Goal: Transaction & Acquisition: Purchase product/service

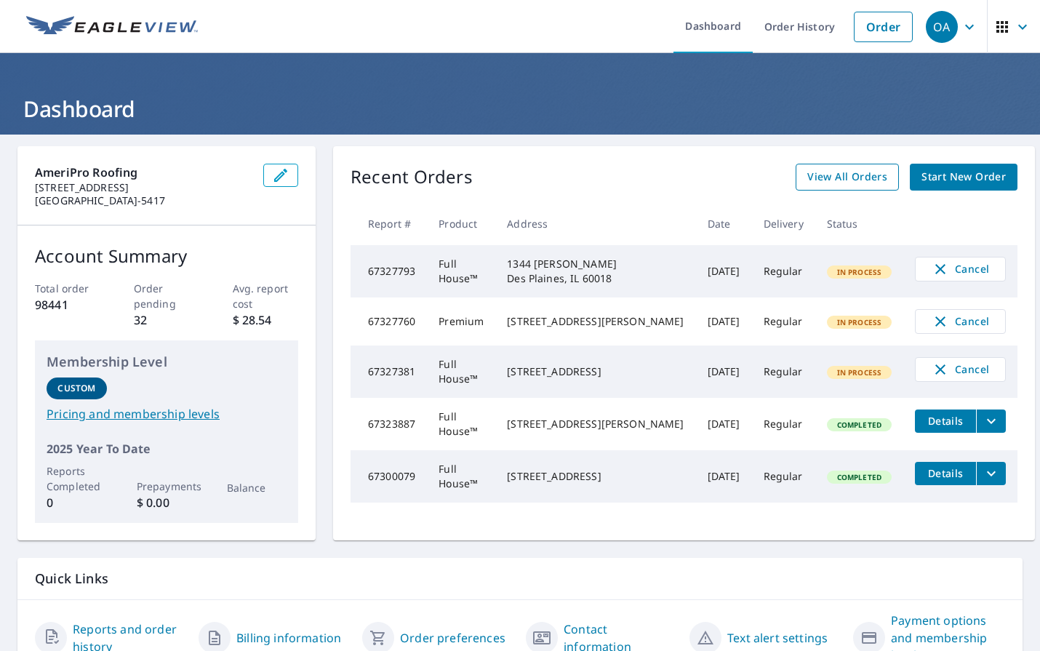
click at [807, 176] on span "View All Orders" at bounding box center [847, 177] width 80 height 18
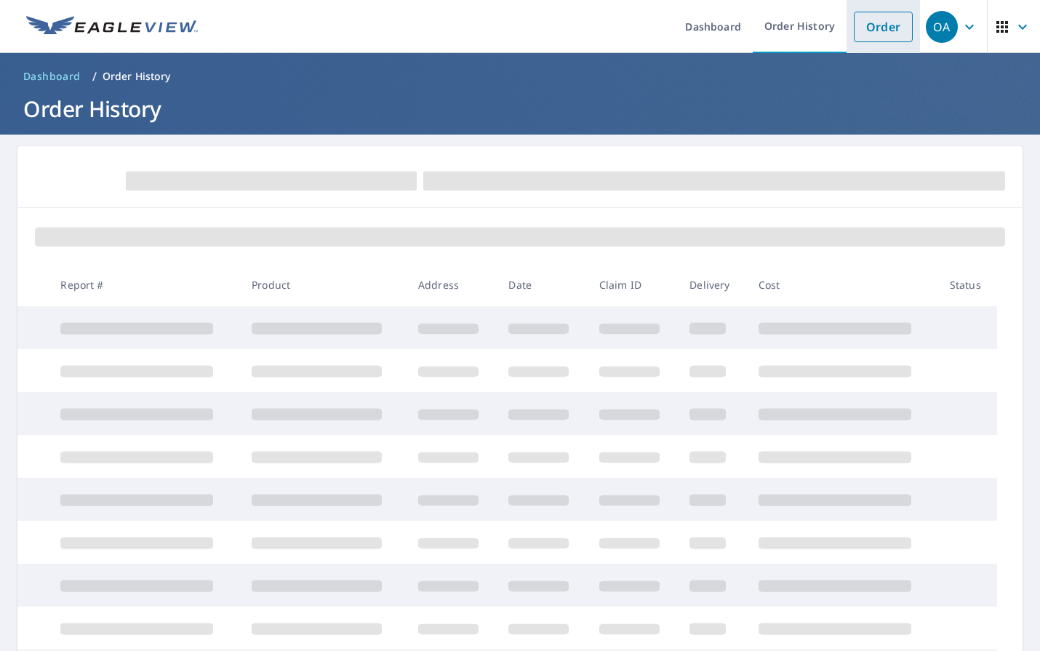
click at [856, 28] on link "Order" at bounding box center [883, 27] width 59 height 31
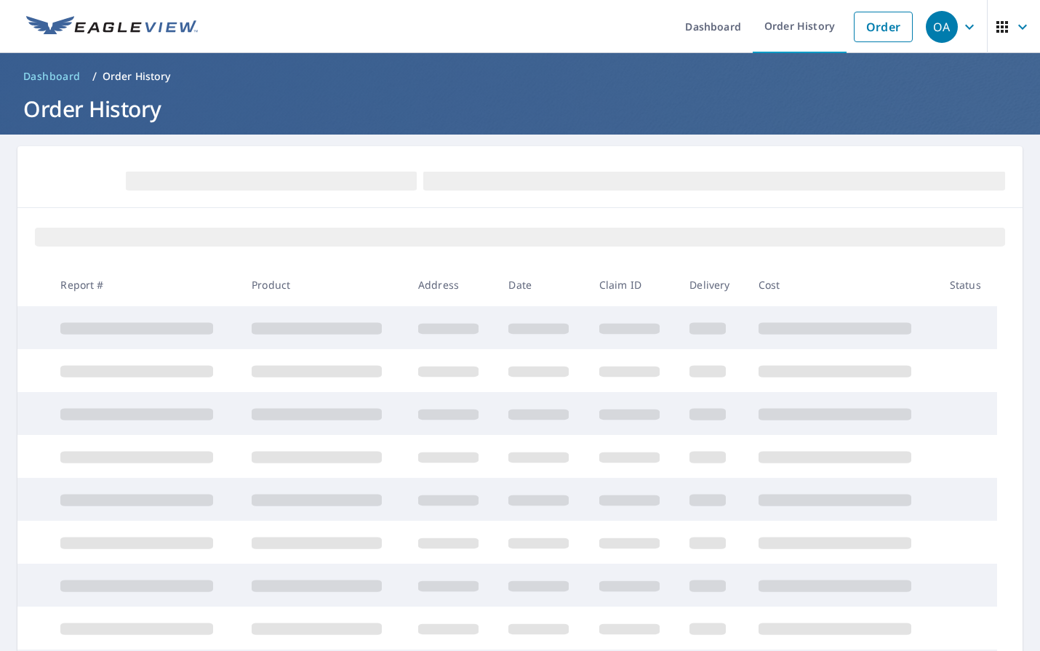
scroll to position [191, 0]
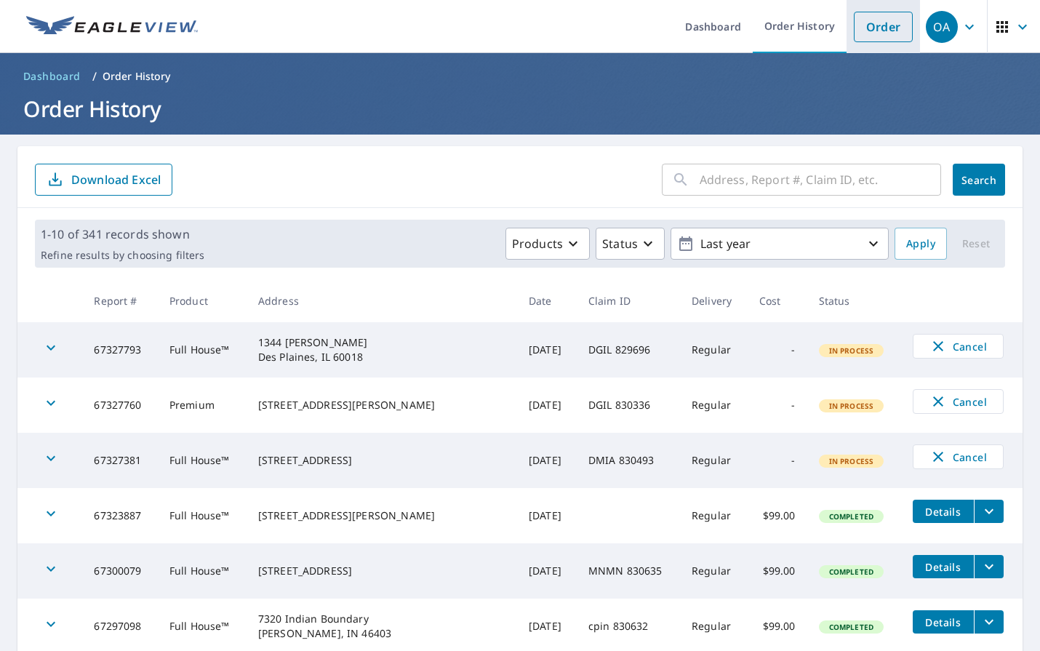
click at [877, 29] on link "Order" at bounding box center [883, 27] width 59 height 31
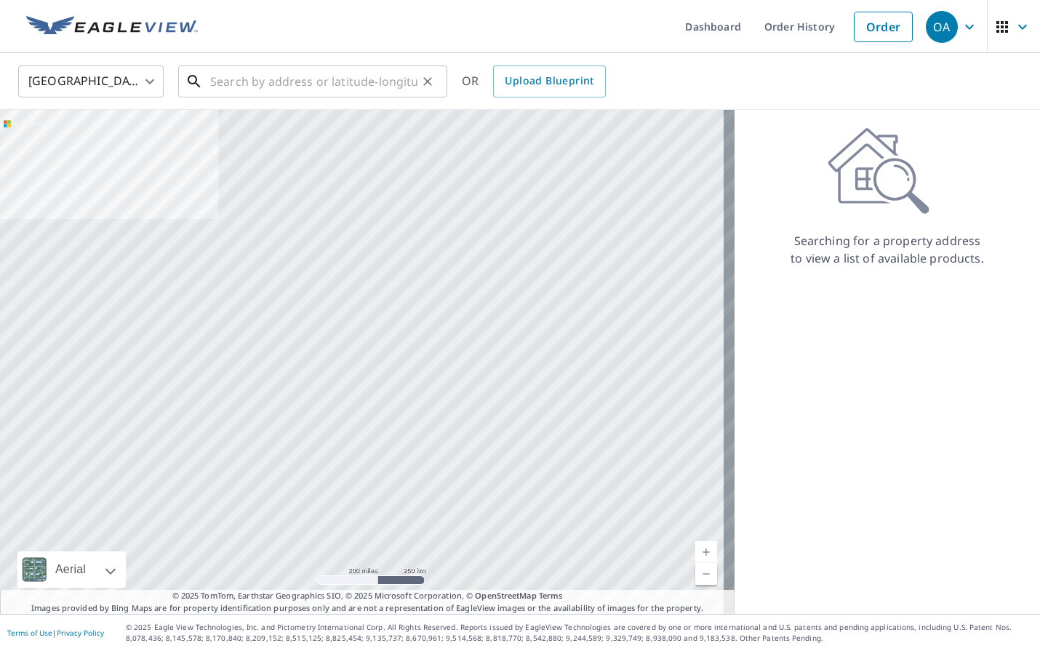
click at [280, 84] on input "text" at bounding box center [313, 81] width 207 height 41
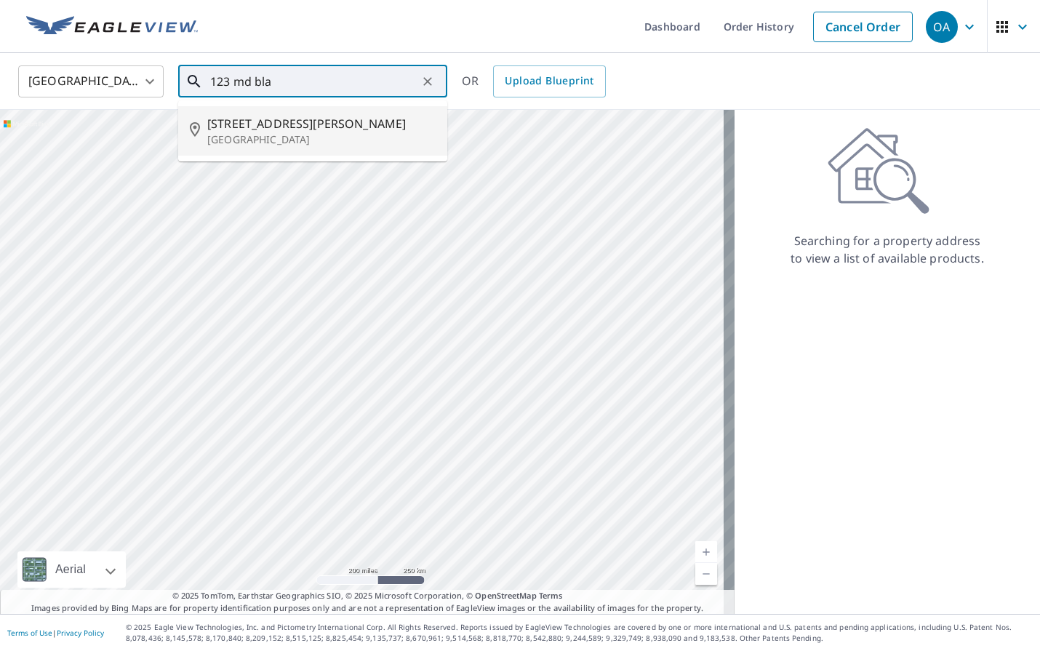
click at [289, 132] on p "[GEOGRAPHIC_DATA]" at bounding box center [321, 139] width 228 height 15
type input "[STREET_ADDRESS][PERSON_NAME]"
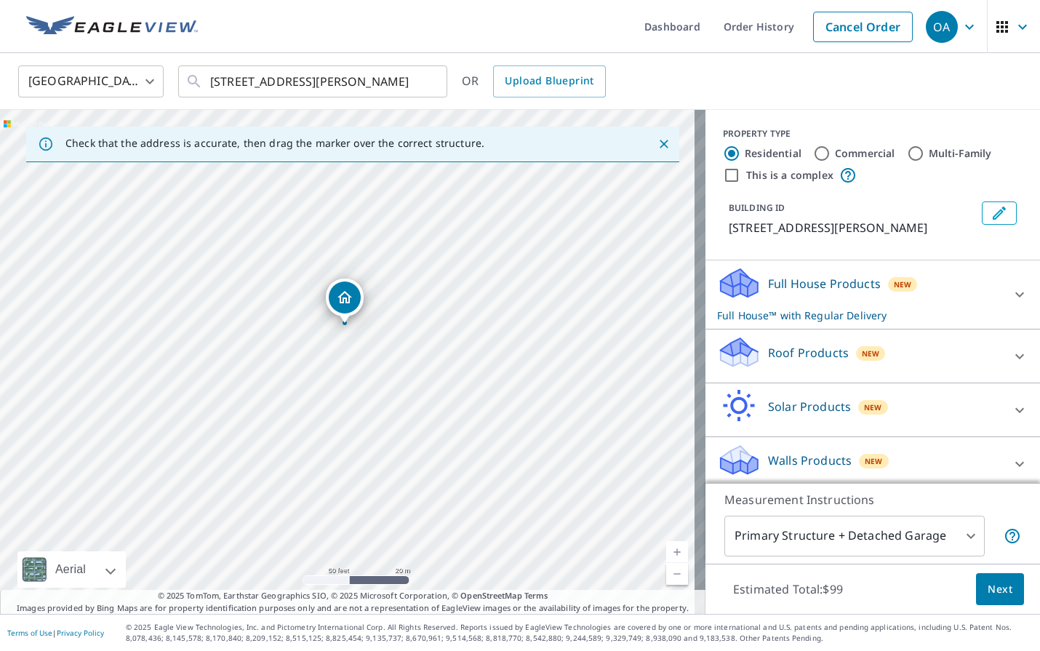
drag, startPoint x: 353, startPoint y: 256, endPoint x: 390, endPoint y: 529, distance: 276.0
click at [390, 529] on div "[STREET_ADDRESS][PERSON_NAME]" at bounding box center [352, 362] width 705 height 504
click at [865, 364] on div "Roof Products New" at bounding box center [859, 355] width 285 height 41
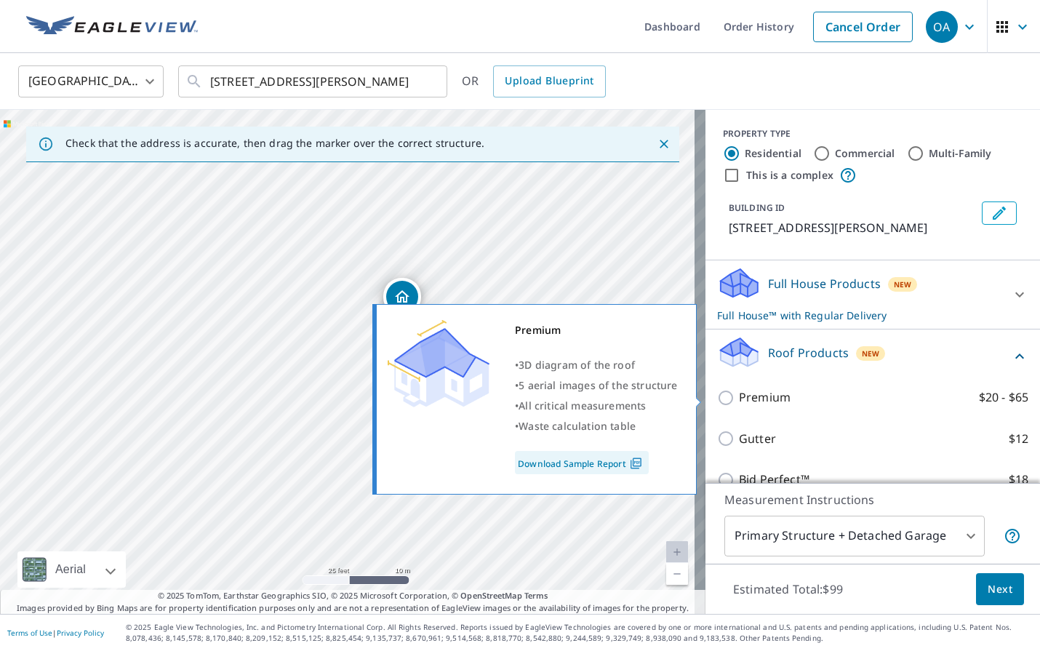
click at [799, 402] on label "Premium $20 - $65" at bounding box center [883, 397] width 289 height 18
click at [739, 402] on input "Premium $20 - $65" at bounding box center [728, 397] width 22 height 17
checkbox input "true"
checkbox input "false"
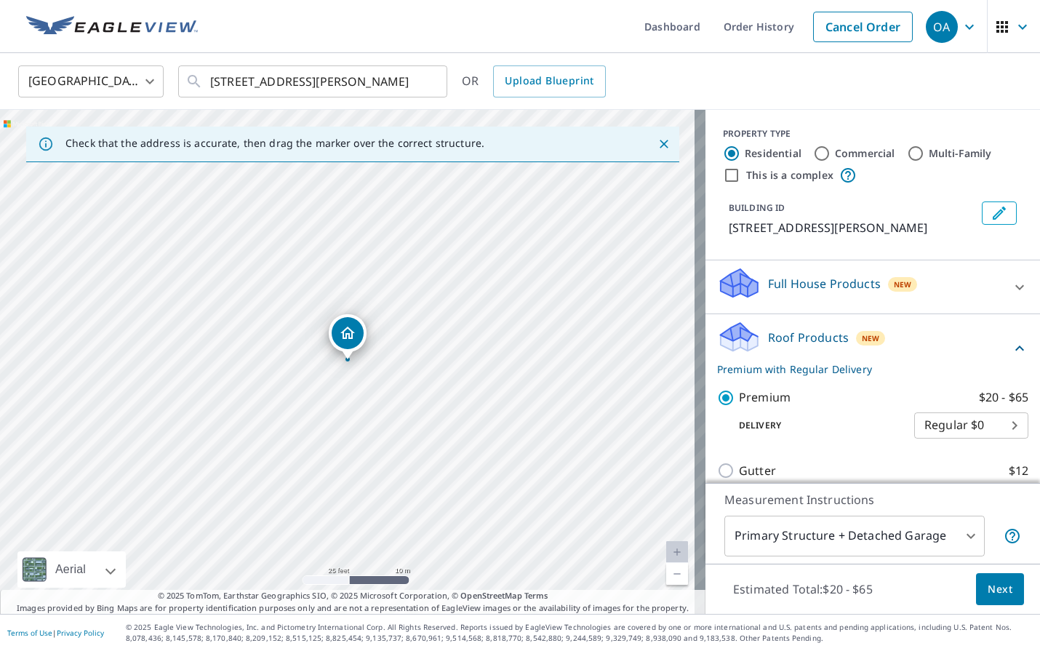
click at [997, 591] on span "Next" at bounding box center [999, 589] width 25 height 18
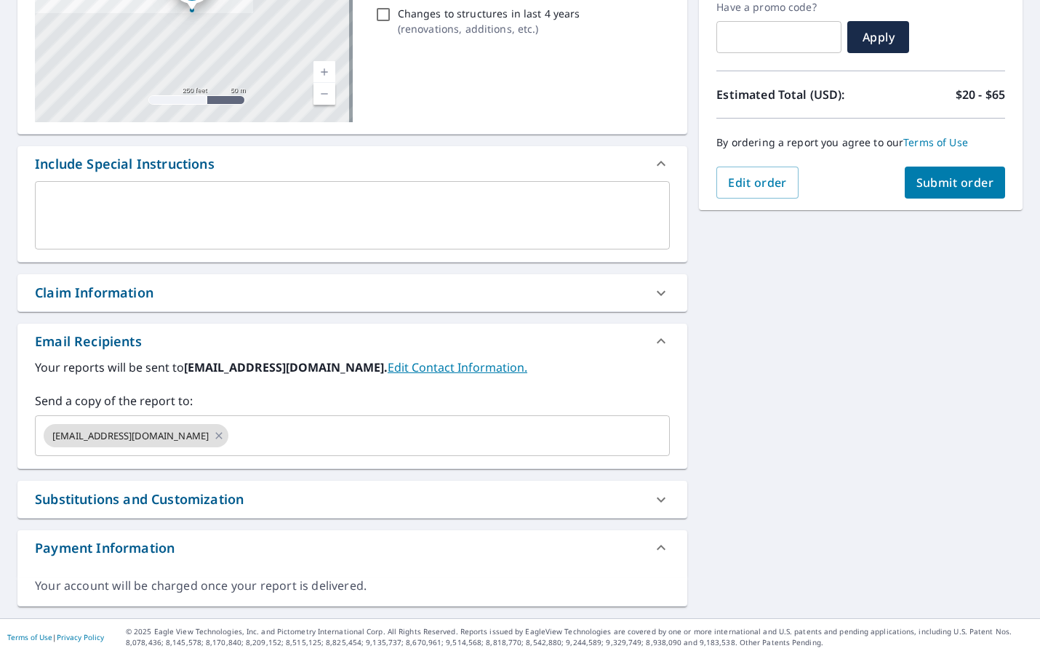
scroll to position [258, 0]
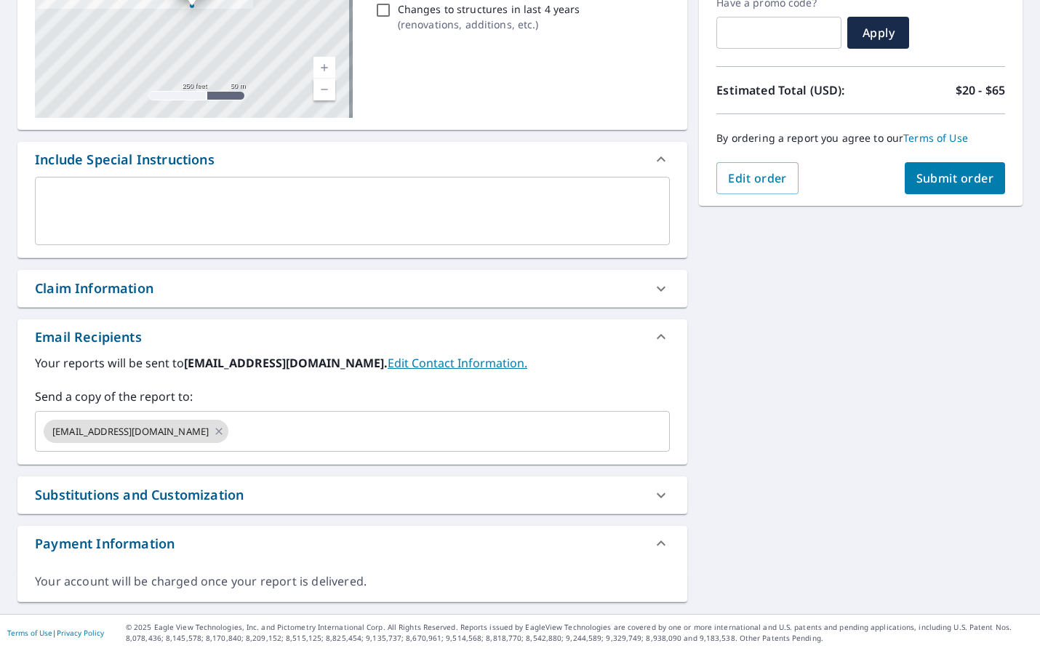
click at [127, 290] on div "Claim Information" at bounding box center [94, 288] width 119 height 20
checkbox input "true"
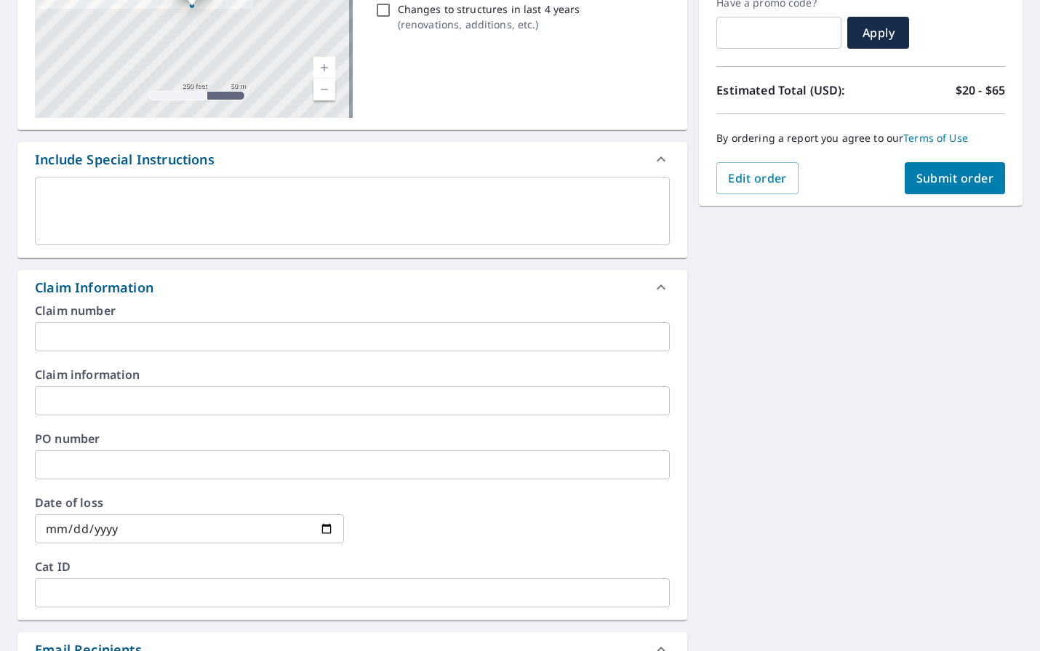
click at [172, 343] on input "text" at bounding box center [352, 336] width 635 height 29
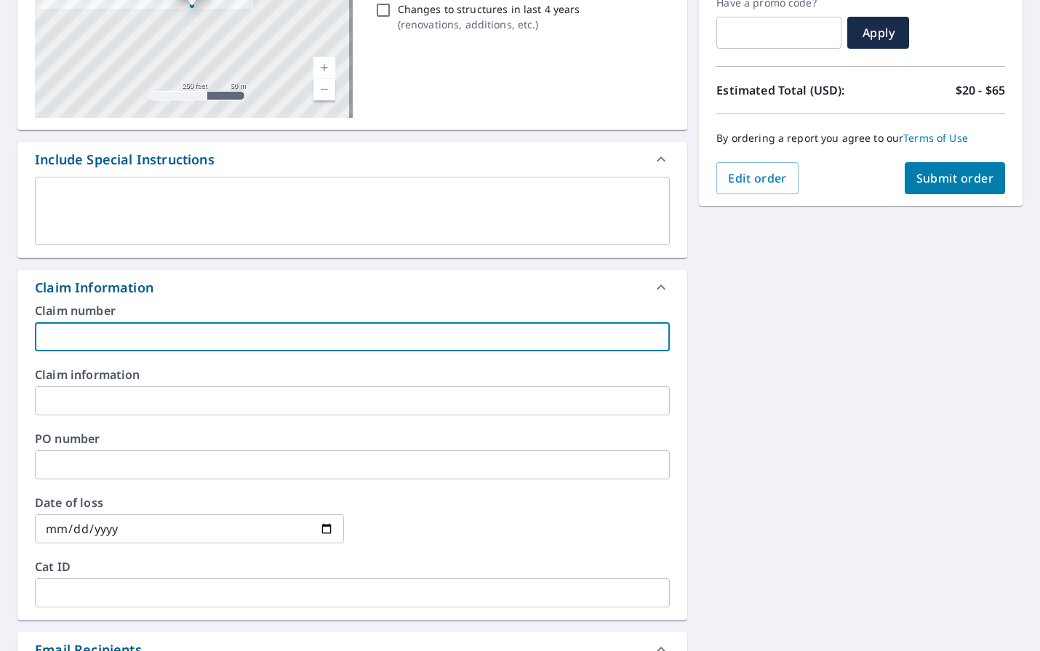
type input "C"
checkbox input "true"
type input "CH"
checkbox input "true"
type input "CHN"
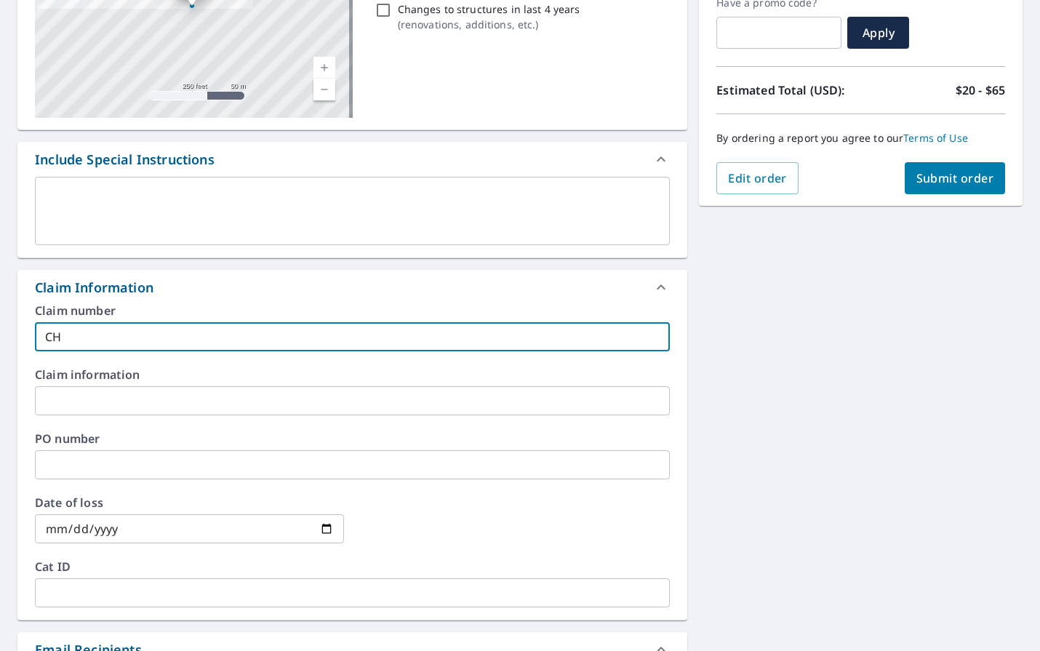
checkbox input "true"
type input "CHNC"
checkbox input "true"
type input "CHNC"
checkbox input "true"
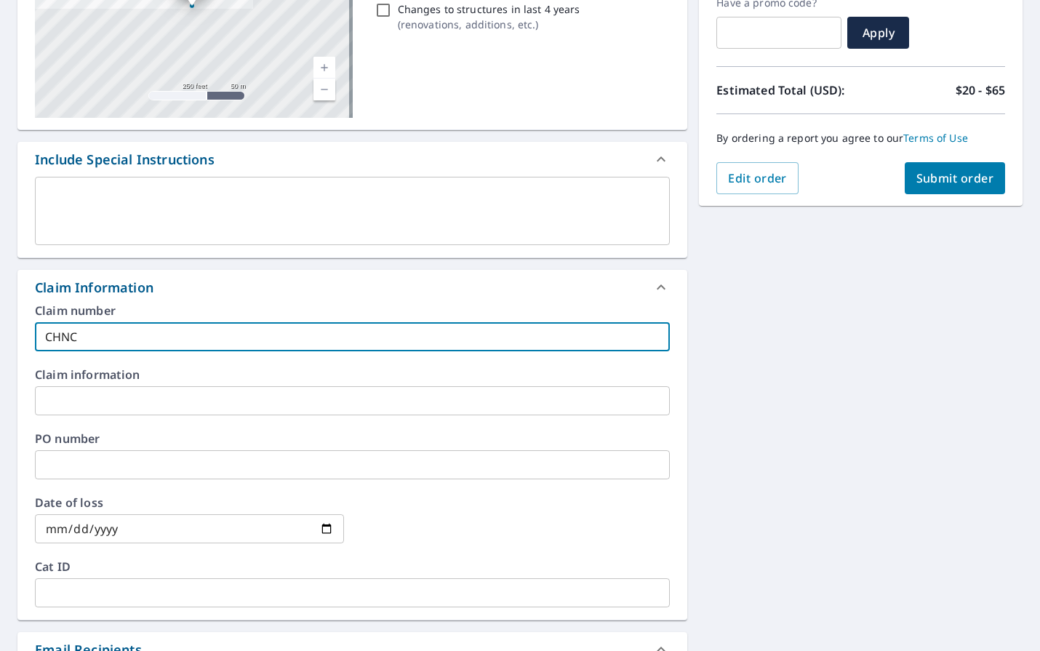
type input "CHNC 8"
checkbox input "true"
type input "CHNC 83"
checkbox input "true"
type input "CHNC 830"
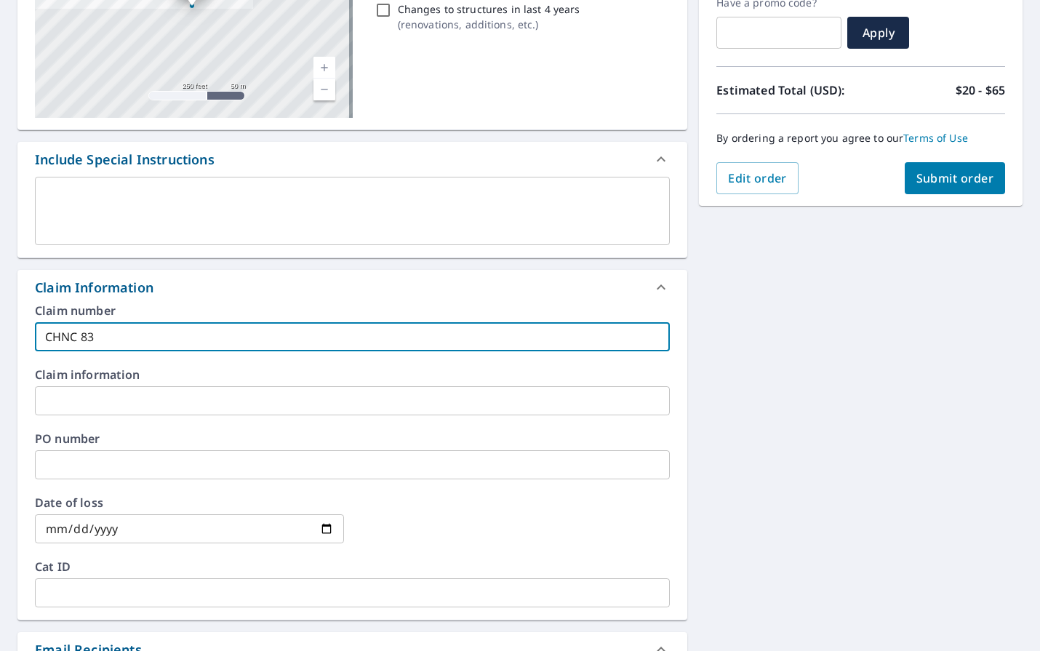
checkbox input "true"
type input "CHNC 8306"
checkbox input "true"
type input "CHNC 83067"
checkbox input "true"
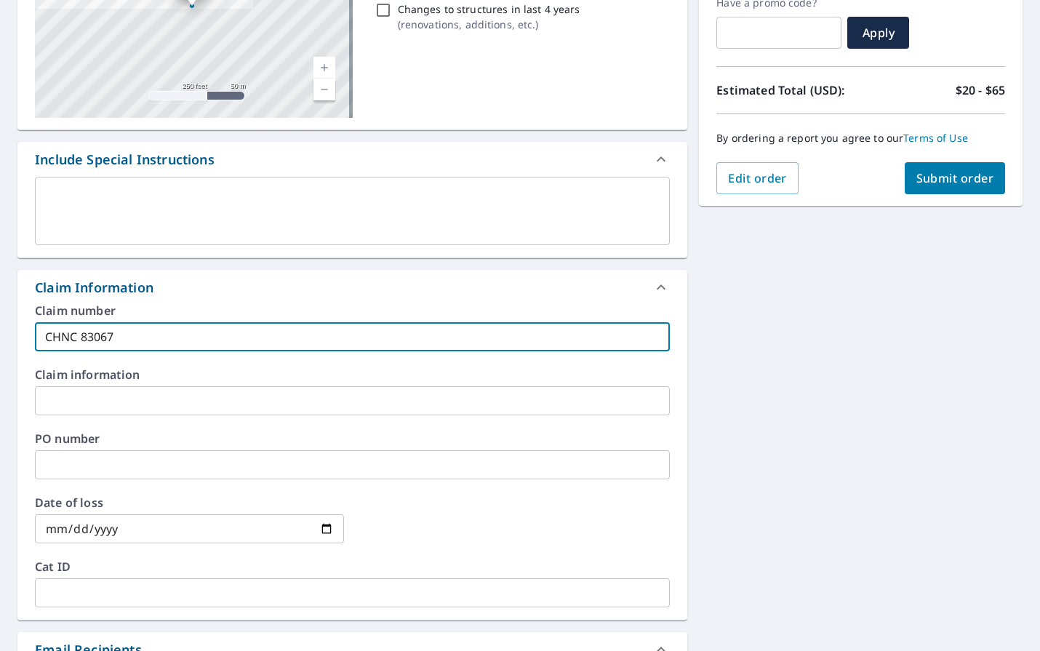
type input "CHNC 830679"
checkbox input "true"
type input "CHNC 830679"
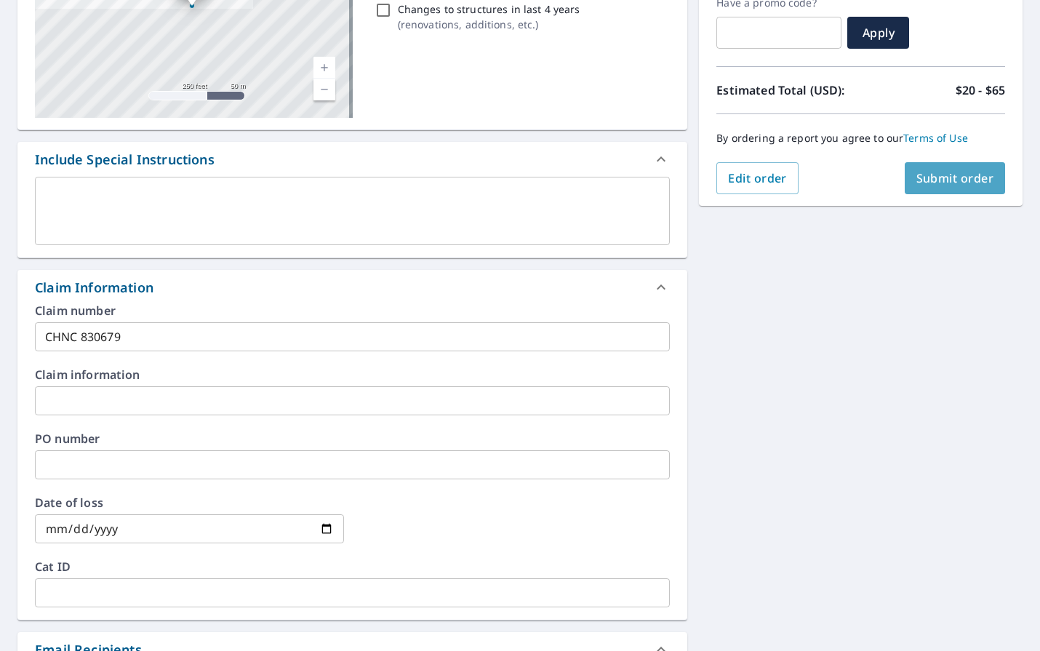
click at [936, 169] on button "Submit order" at bounding box center [954, 178] width 101 height 32
checkbox input "true"
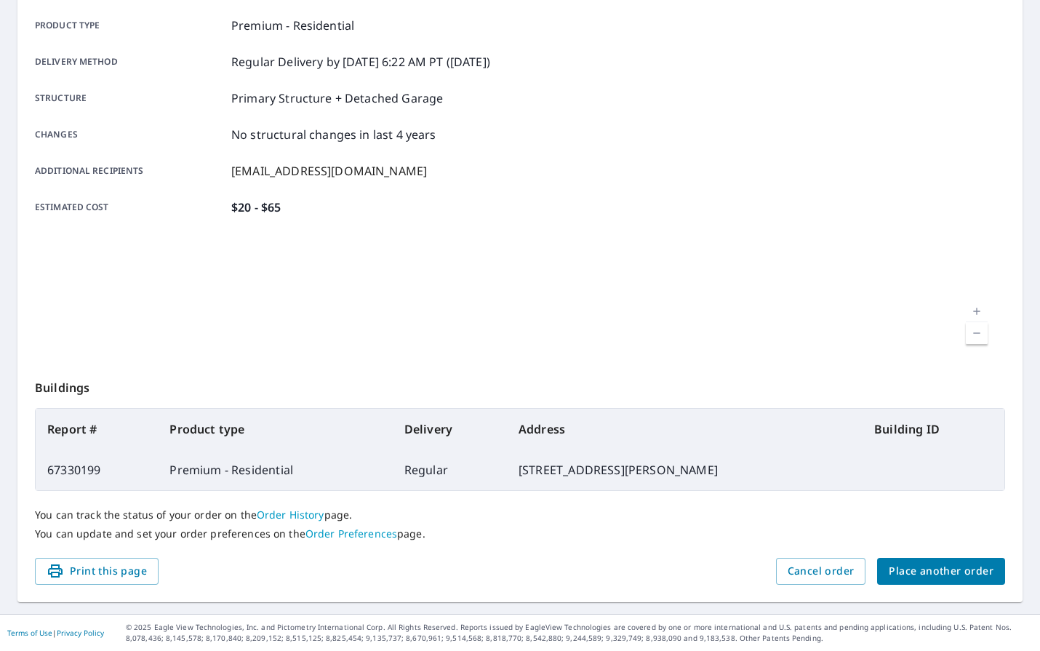
scroll to position [205, 0]
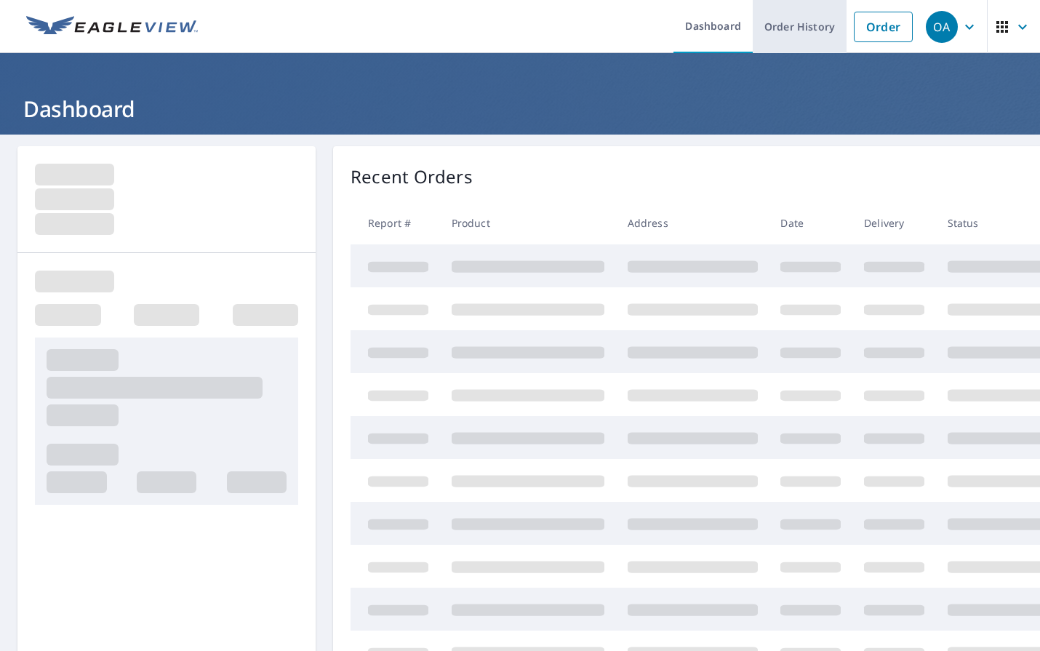
drag, startPoint x: 862, startPoint y: 29, endPoint x: 804, endPoint y: 47, distance: 60.7
click at [862, 29] on link "Order" at bounding box center [883, 27] width 59 height 31
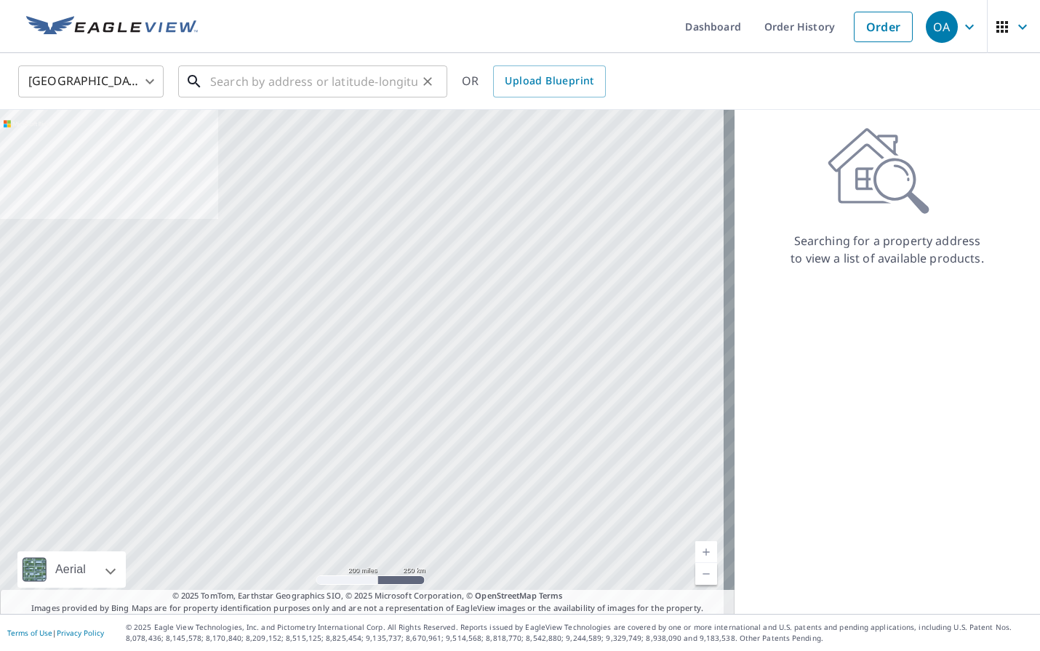
click at [325, 83] on input "text" at bounding box center [313, 81] width 207 height 41
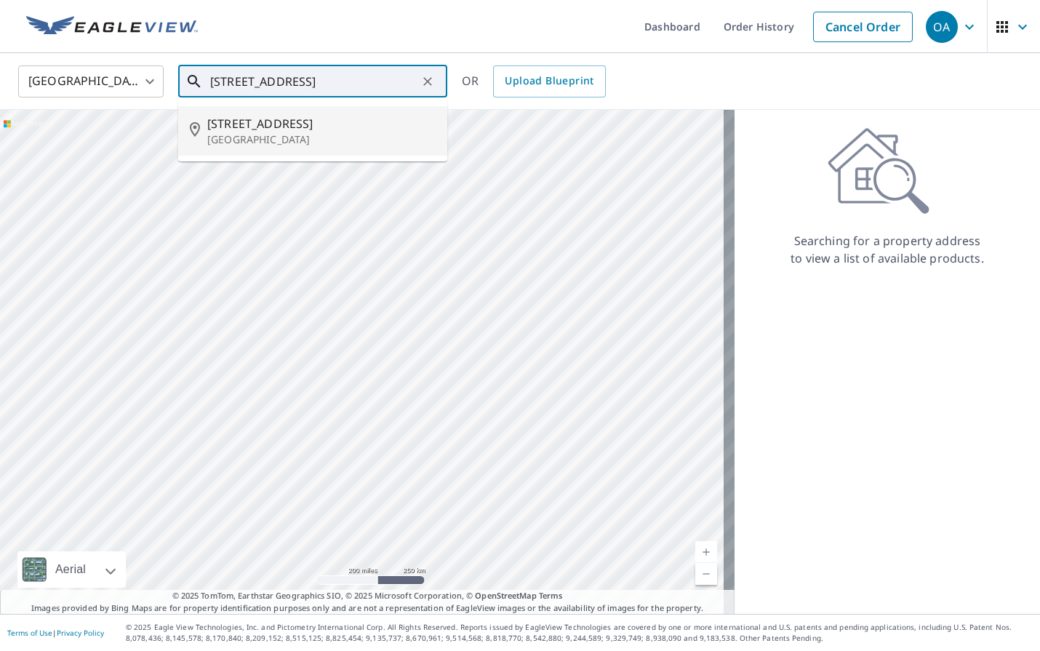
click at [302, 136] on p "[GEOGRAPHIC_DATA]" at bounding box center [321, 139] width 228 height 15
type input "[STREET_ADDRESS]"
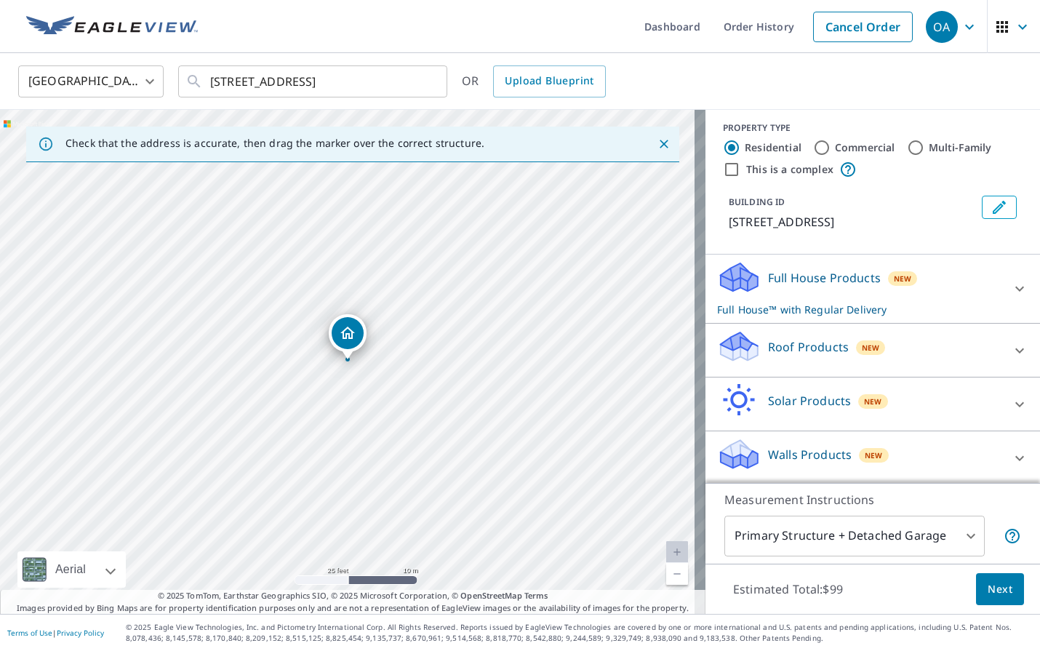
scroll to position [8, 0]
click at [840, 363] on div "Roof Products New" at bounding box center [859, 347] width 285 height 41
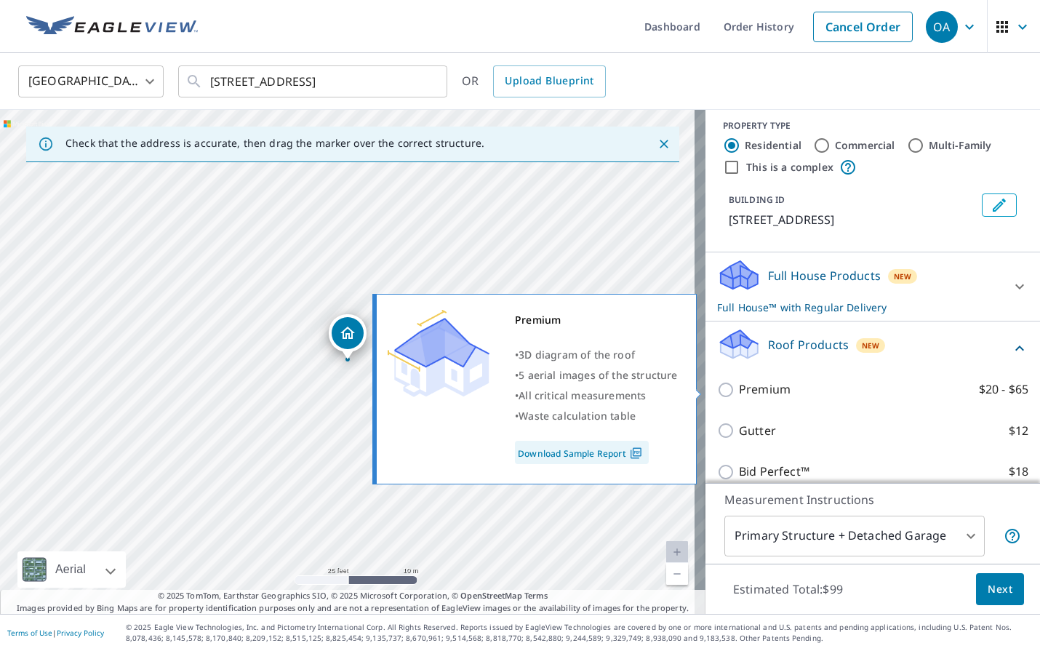
click at [749, 389] on p "Premium" at bounding box center [765, 389] width 52 height 18
click at [739, 389] on input "Premium $20 - $65" at bounding box center [728, 389] width 22 height 17
checkbox input "true"
checkbox input "false"
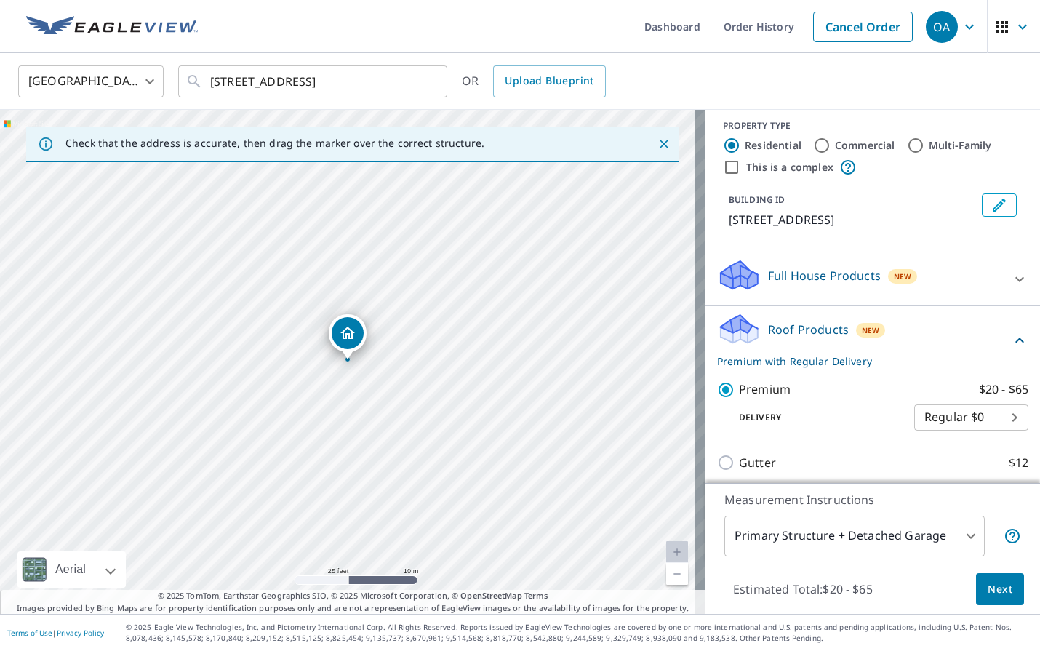
click at [999, 592] on span "Next" at bounding box center [999, 589] width 25 height 18
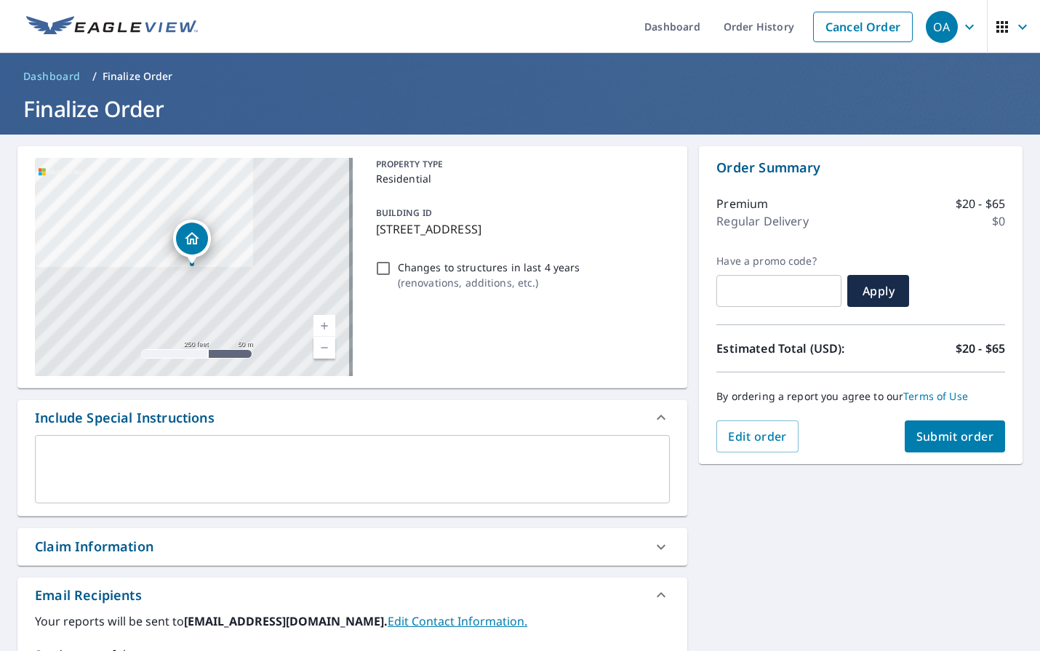
click at [380, 271] on input "Changes to structures in last 4 years ( renovations, additions, etc. )" at bounding box center [382, 268] width 17 height 17
checkbox input "true"
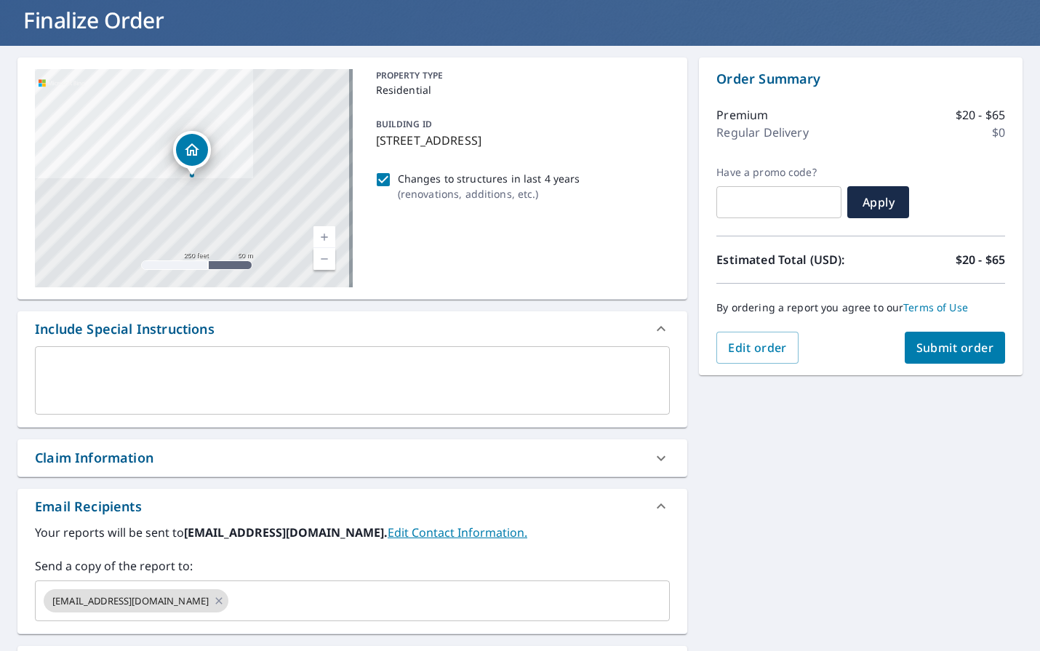
scroll to position [258, 0]
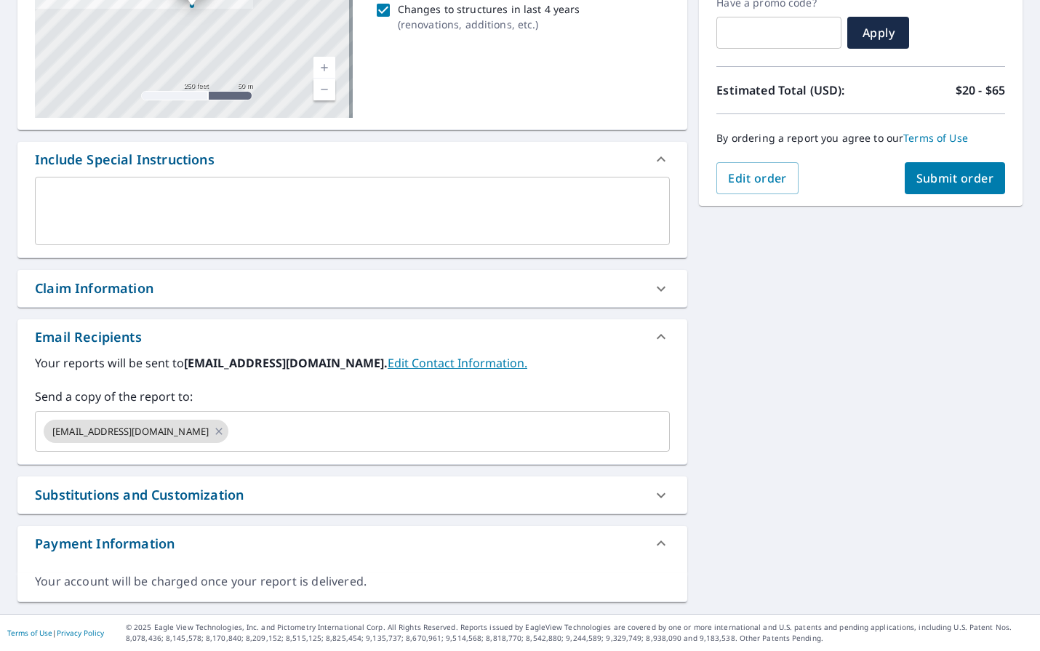
drag, startPoint x: 188, startPoint y: 281, endPoint x: 192, endPoint y: 295, distance: 15.0
click at [188, 281] on div "Claim Information" at bounding box center [339, 288] width 609 height 20
checkbox input "true"
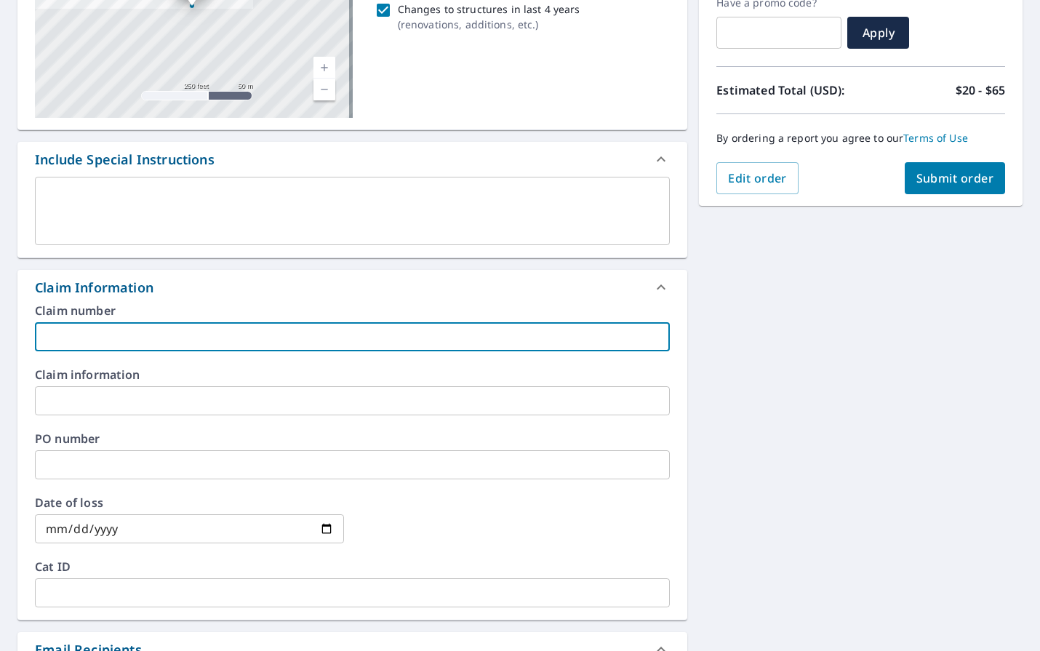
click at [197, 333] on input "text" at bounding box center [352, 336] width 635 height 29
type input "M"
checkbox input "true"
type input "MN"
checkbox input "true"
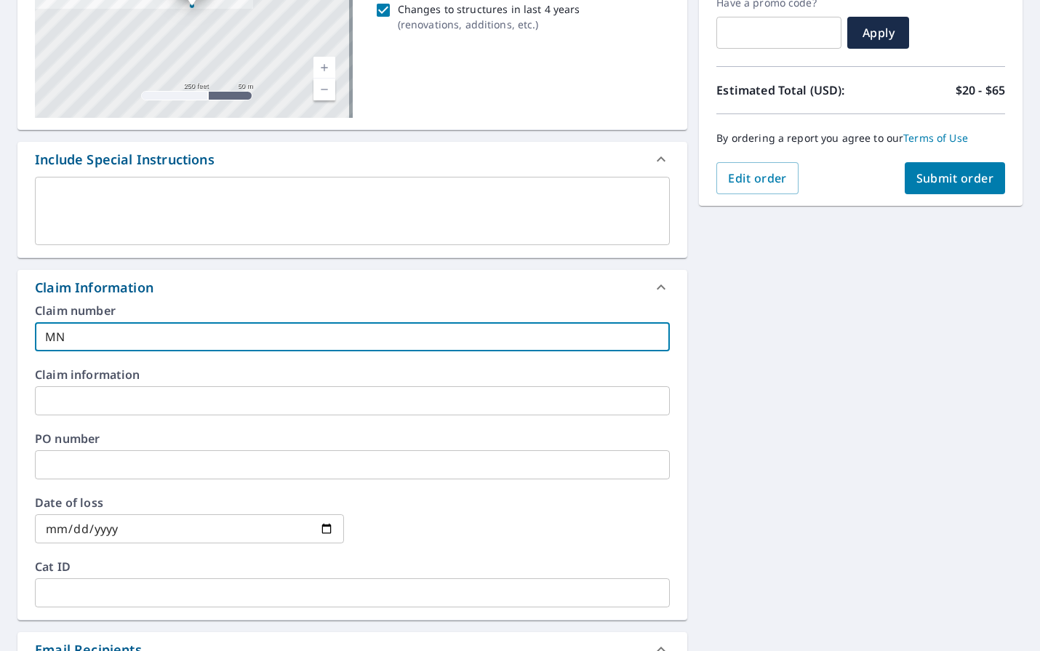
type input "MNM"
checkbox input "true"
type input "MNMN"
checkbox input "true"
type input "MNMN"
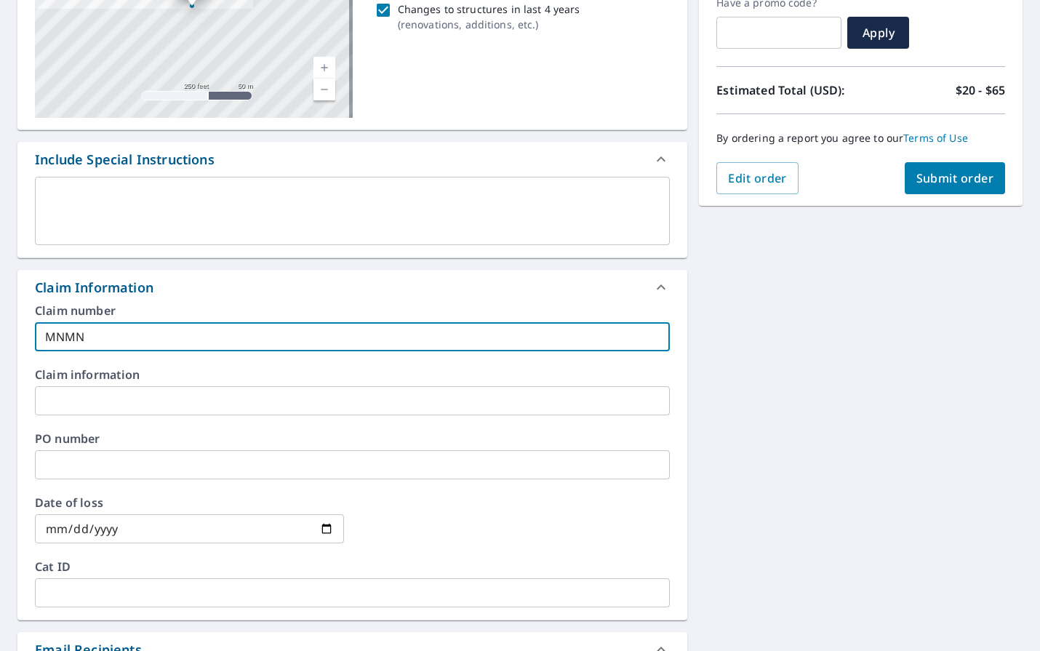
checkbox input "true"
type input "MNMN 8"
checkbox input "true"
type input "MNMN 83"
checkbox input "true"
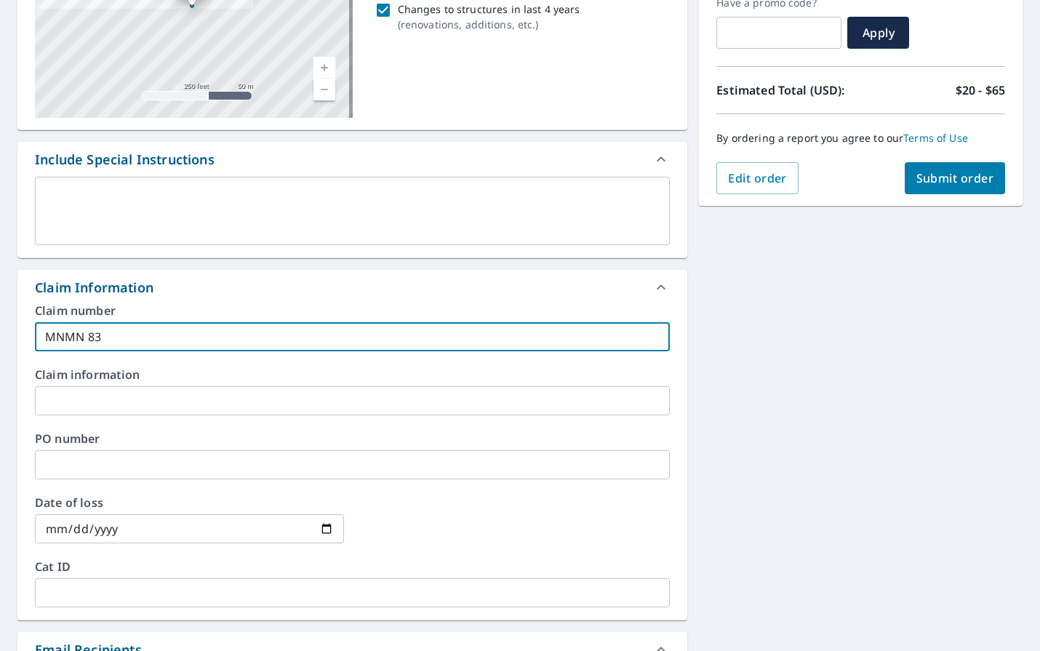
type input "MNMN 830"
checkbox input "true"
type input "MNMN 8307"
checkbox input "true"
type input "MNMN 83072"
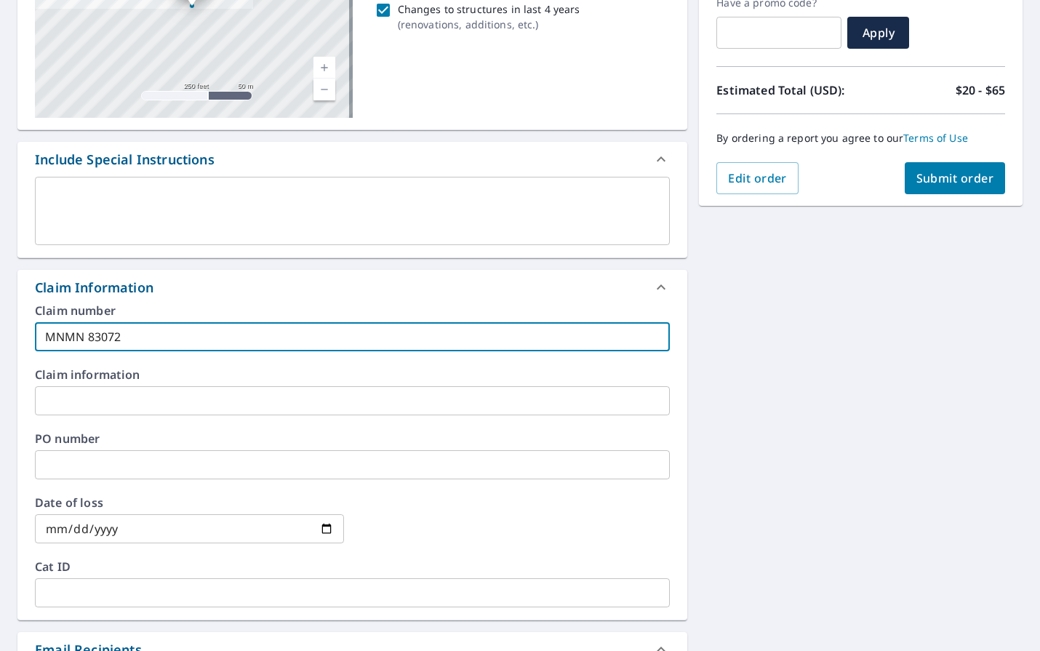
checkbox input "true"
type input "MNMN 830725"
checkbox input "true"
type input "MNMN 830725"
click at [177, 215] on textarea at bounding box center [352, 210] width 614 height 41
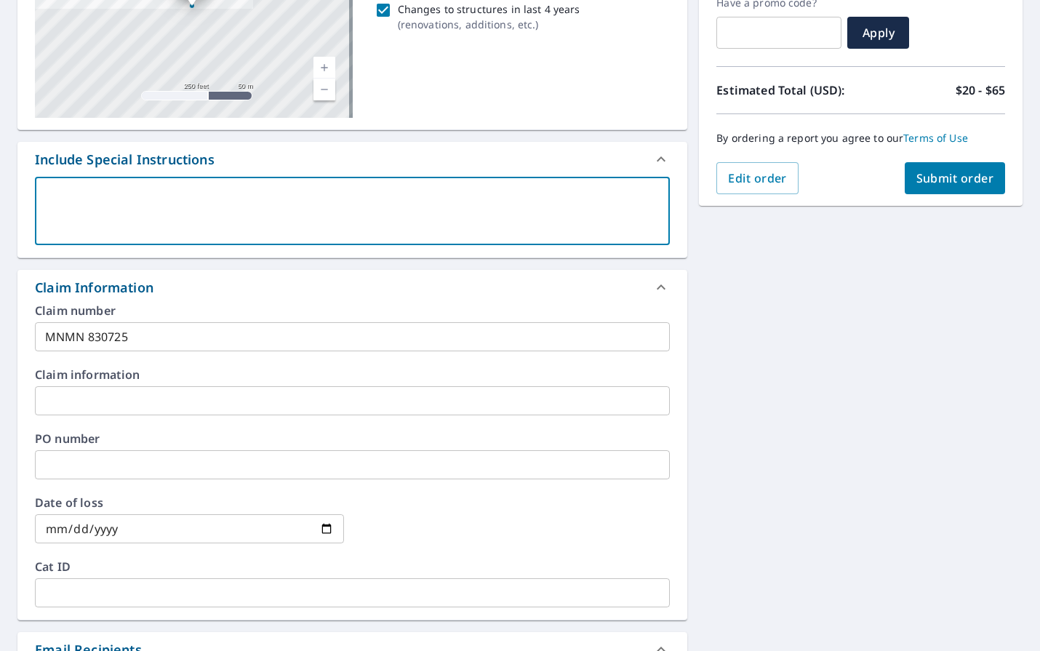
type textarea "a"
type textarea "x"
checkbox input "true"
type textarea "al"
type textarea "x"
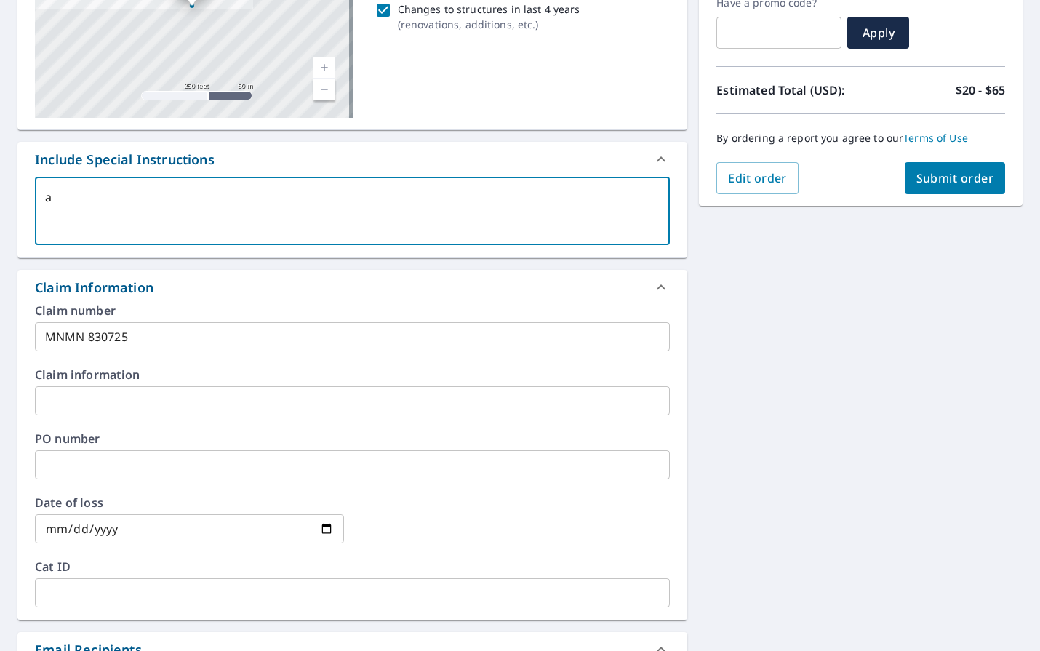
checkbox input "true"
type textarea "all"
type textarea "x"
checkbox input "true"
type textarea "all"
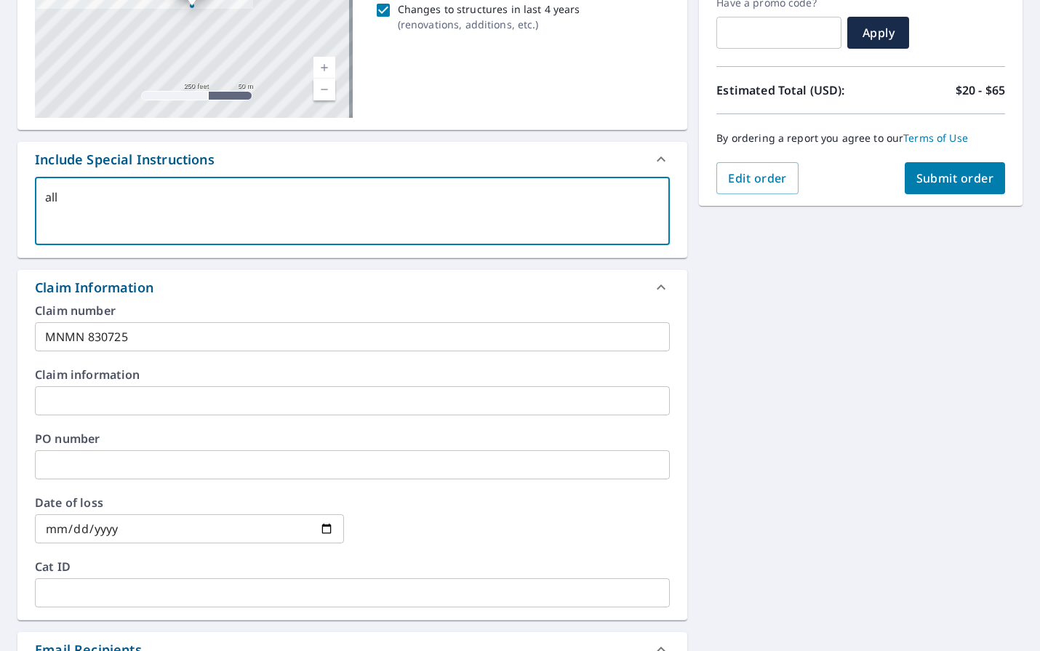
type textarea "x"
checkbox input "true"
type textarea "all s"
type textarea "x"
checkbox input "true"
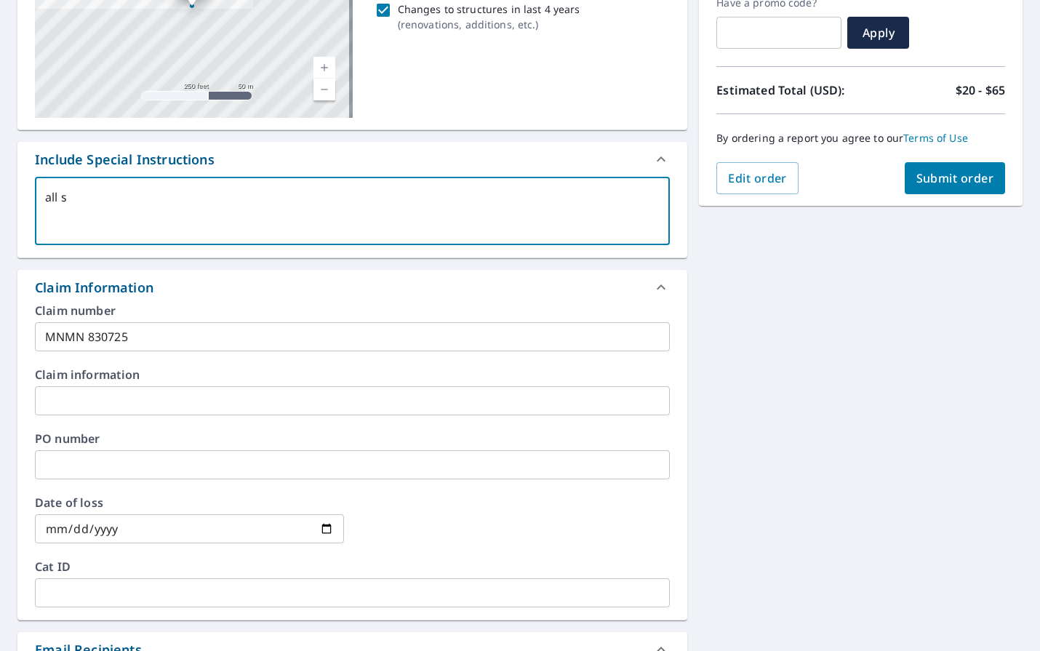
type textarea "all st"
type textarea "x"
checkbox input "true"
type textarea "all str"
type textarea "x"
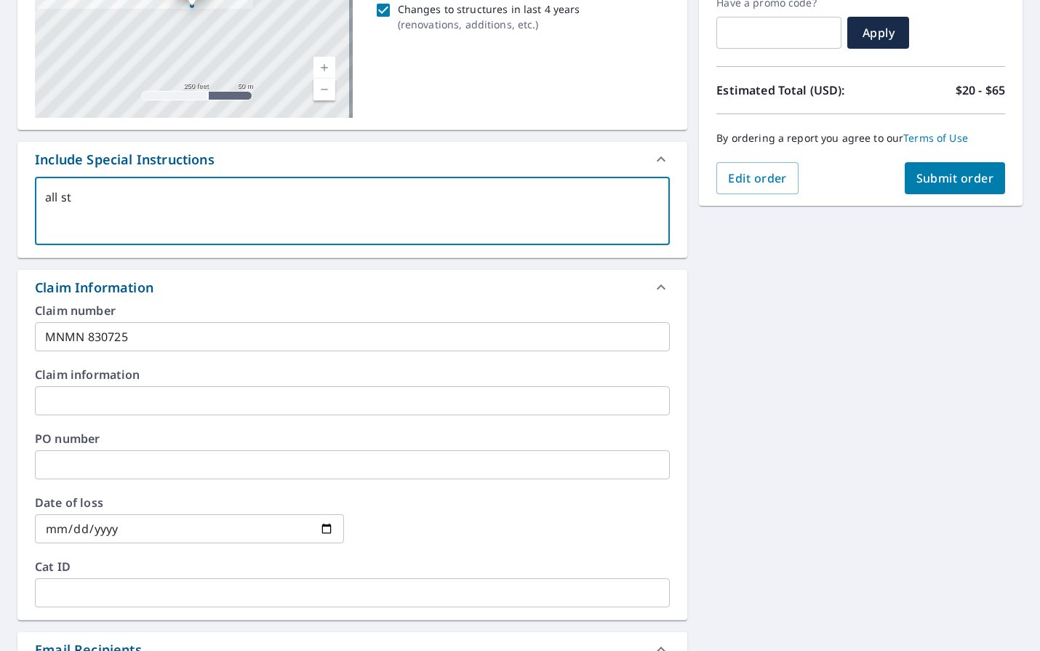
checkbox input "true"
type textarea "all stru"
type textarea "x"
checkbox input "true"
type textarea "all struc"
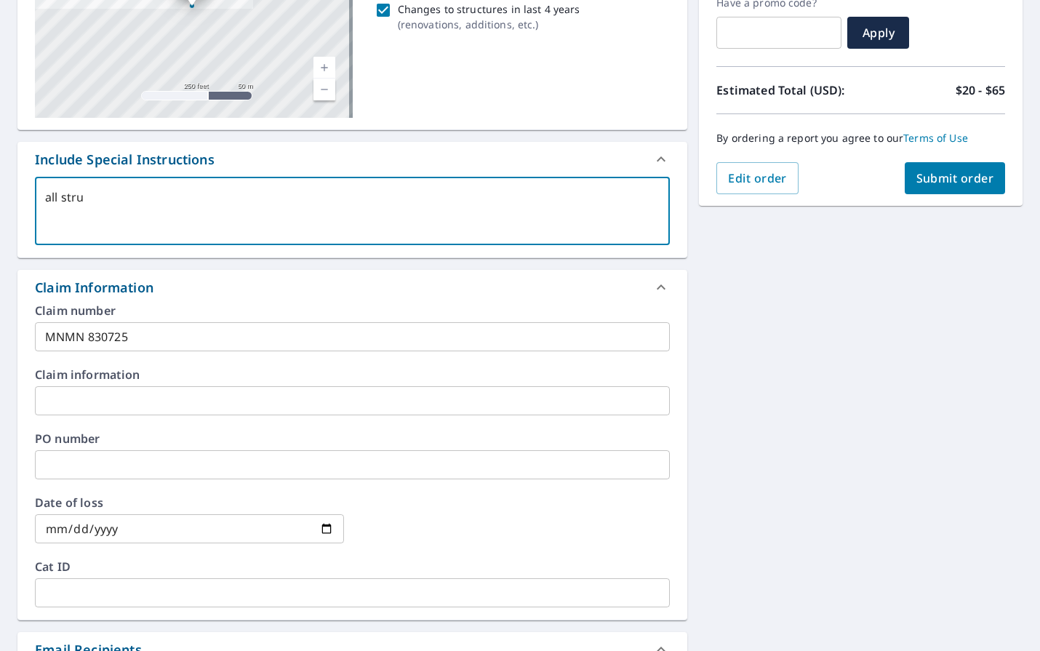
type textarea "x"
checkbox input "true"
type textarea "all struct"
type textarea "x"
checkbox input "true"
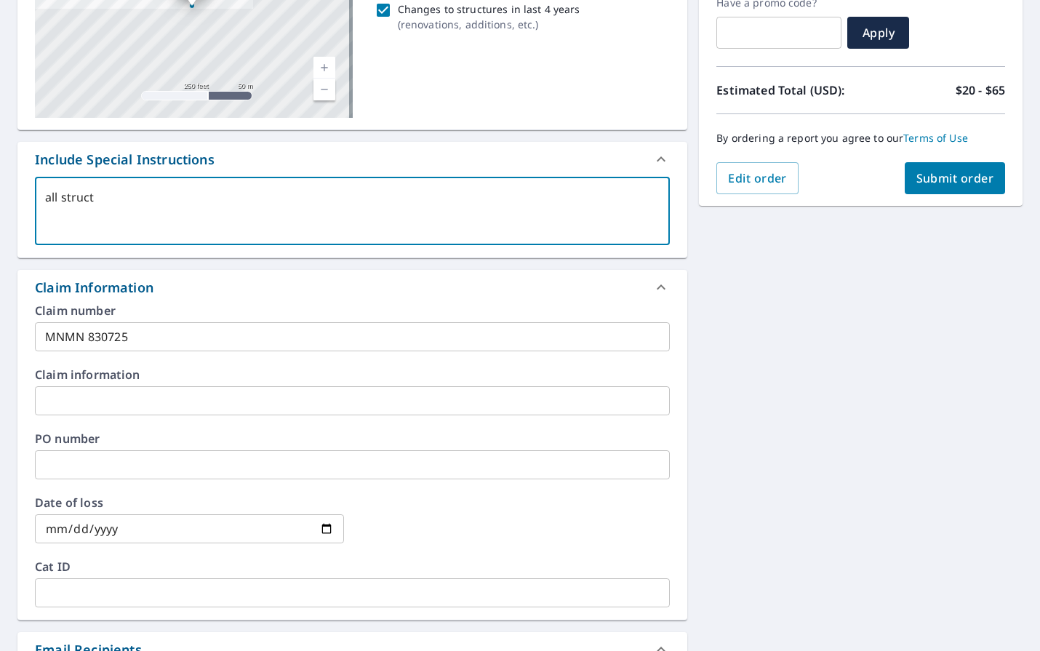
type textarea "all structu"
type textarea "x"
checkbox input "true"
type textarea "all structur"
type textarea "x"
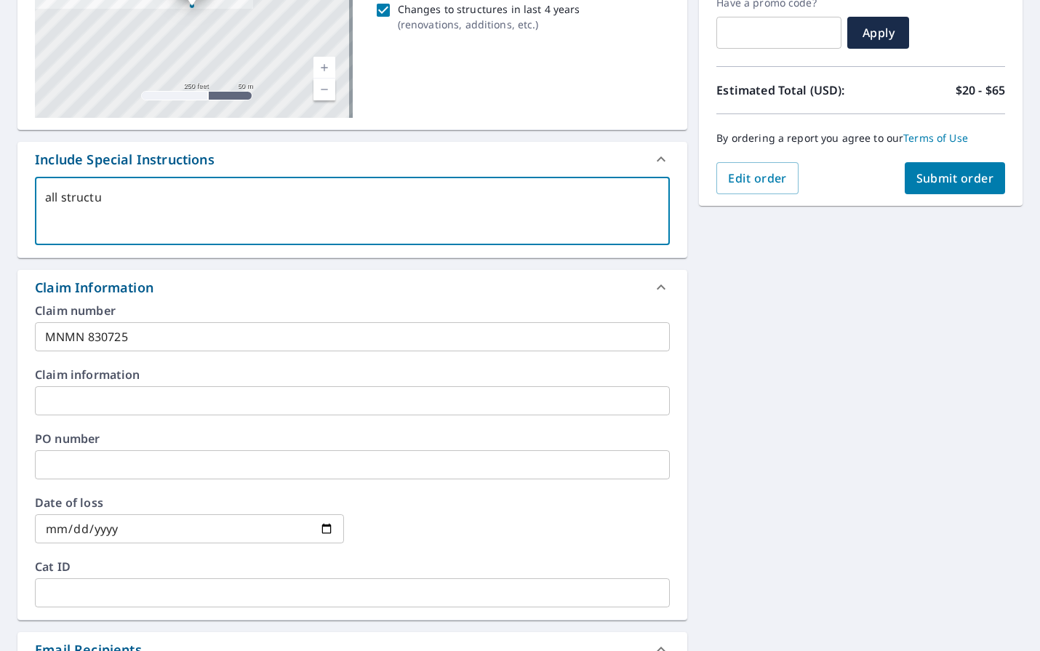
checkbox input "true"
type textarea "all structure"
type textarea "x"
checkbox input "true"
type textarea "all structures"
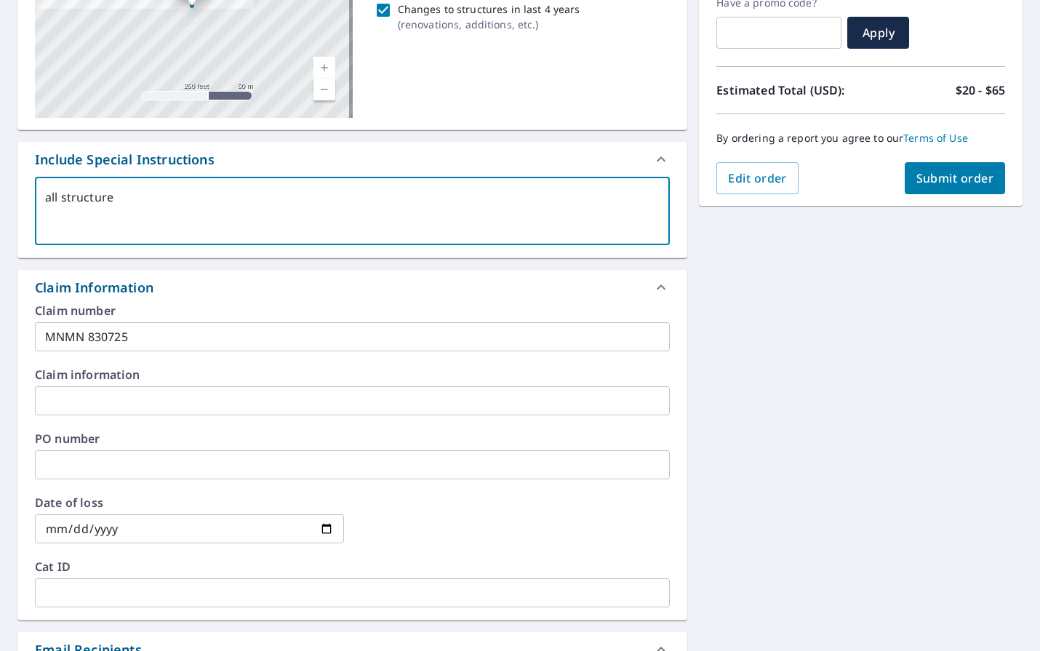
type textarea "x"
checkbox input "true"
type textarea "all structures"
type textarea "x"
checkbox input "true"
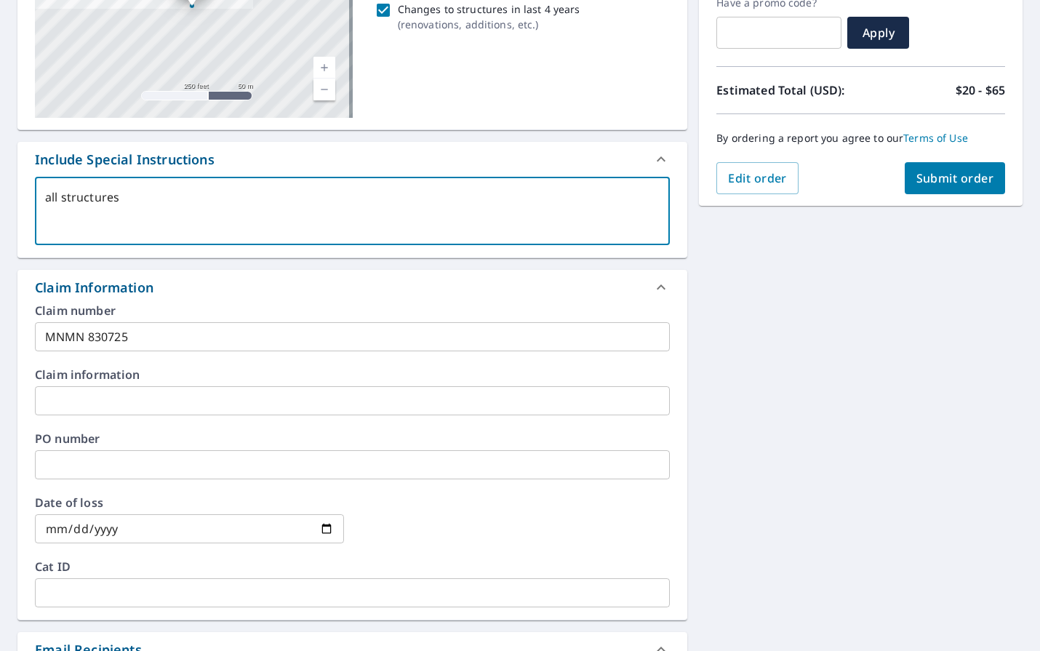
type textarea "all structures o"
type textarea "x"
checkbox input "true"
type textarea "all structures on"
type textarea "x"
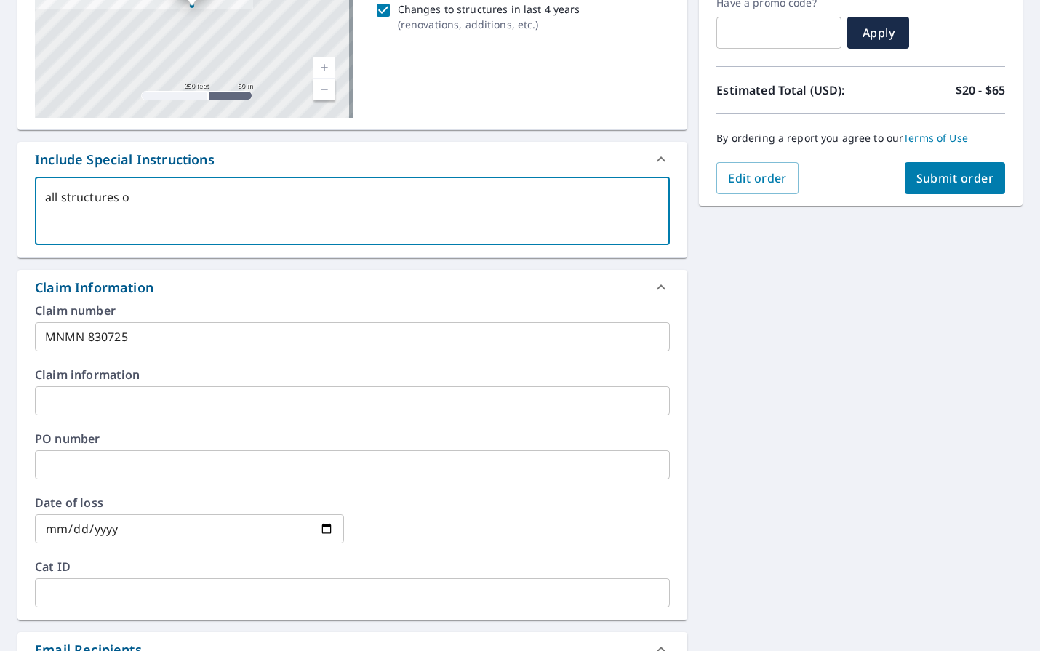
checkbox input "true"
type textarea "all structures on"
type textarea "x"
checkbox input "true"
type textarea "all structures on p"
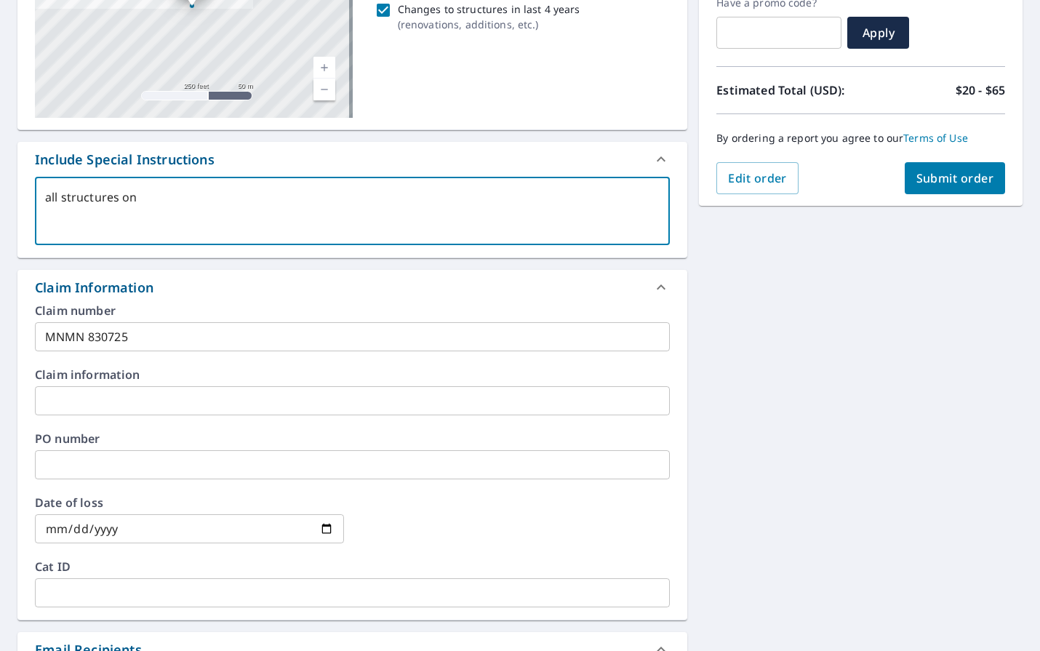
type textarea "x"
checkbox input "true"
type textarea "all structures on pr"
type textarea "x"
checkbox input "true"
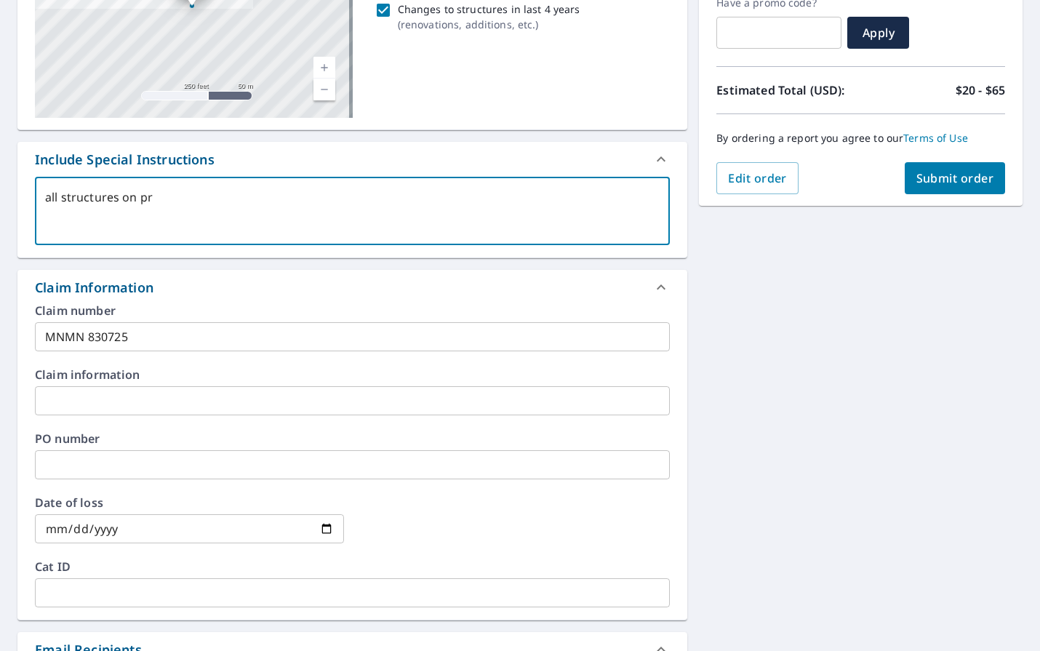
type textarea "all structures on pro"
type textarea "x"
checkbox input "true"
type textarea "all structures on prop"
type textarea "x"
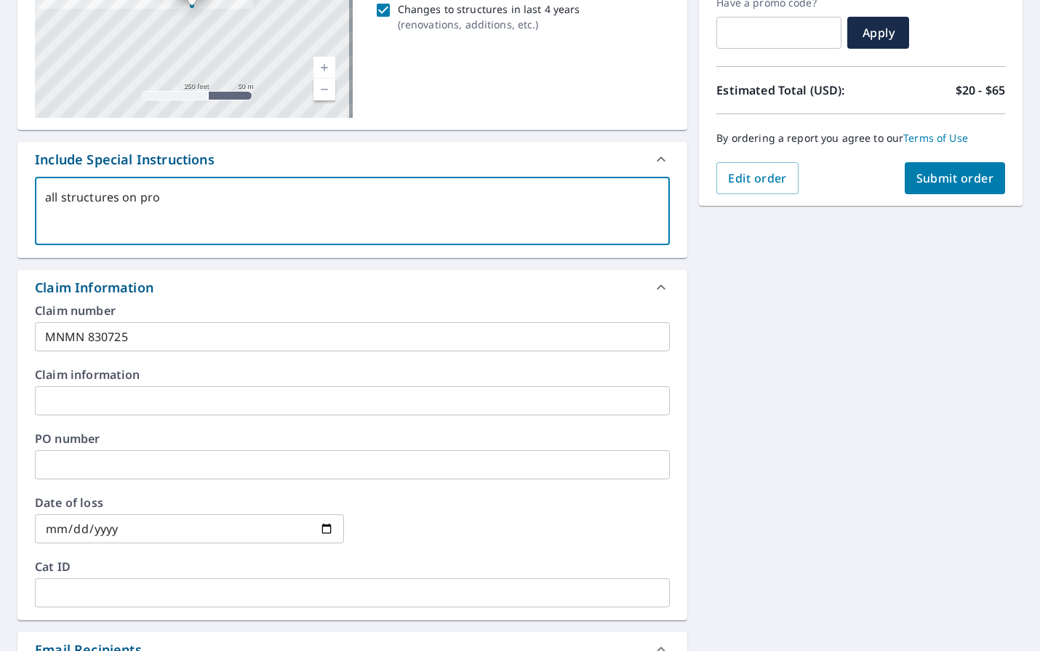
checkbox input "true"
type textarea "all structures on prope"
type textarea "x"
checkbox input "true"
type textarea "all structures on proper"
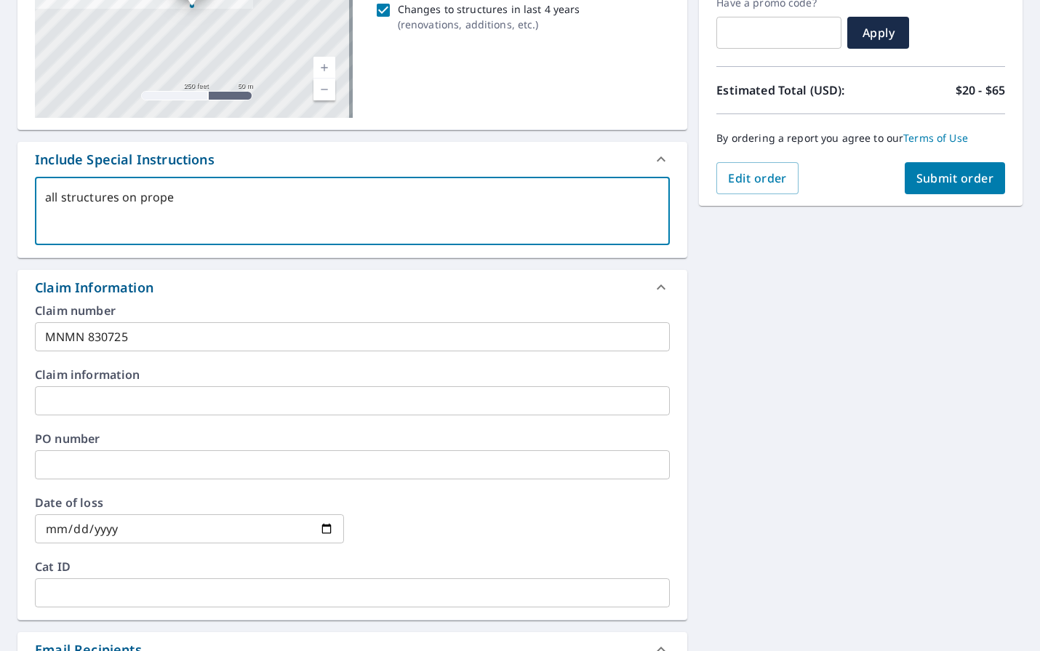
type textarea "x"
checkbox input "true"
type textarea "all structures on propery"
type textarea "x"
checkbox input "true"
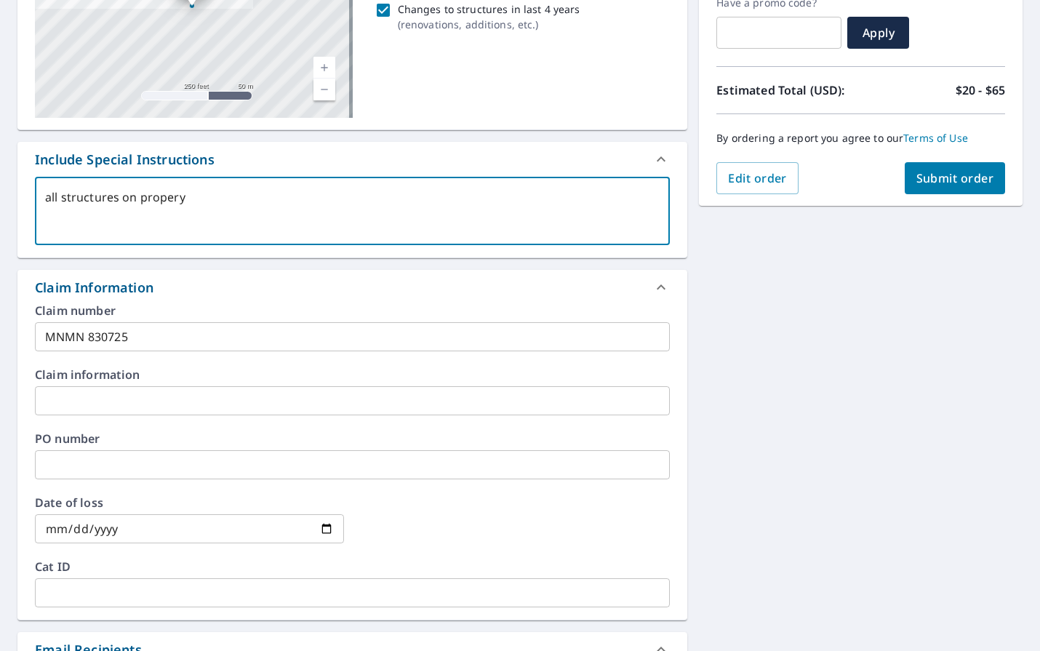
type textarea "all structures on proper"
type textarea "x"
checkbox input "true"
type textarea "all structures on propert"
type textarea "x"
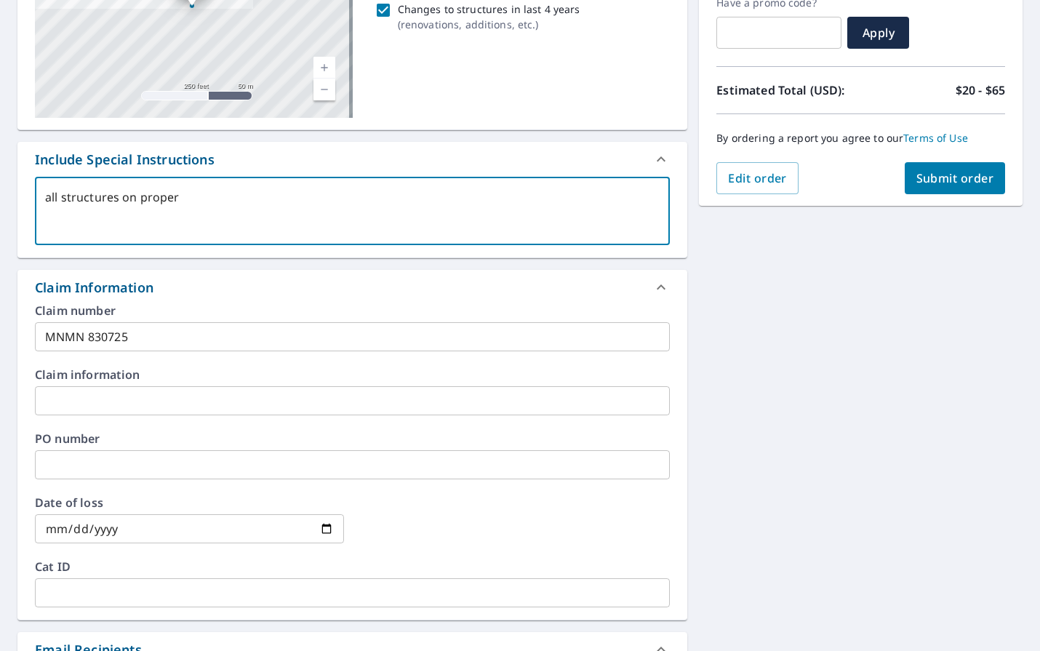
checkbox input "true"
type textarea "all structures on property"
type textarea "x"
checkbox input "true"
type textarea "all structures on property-"
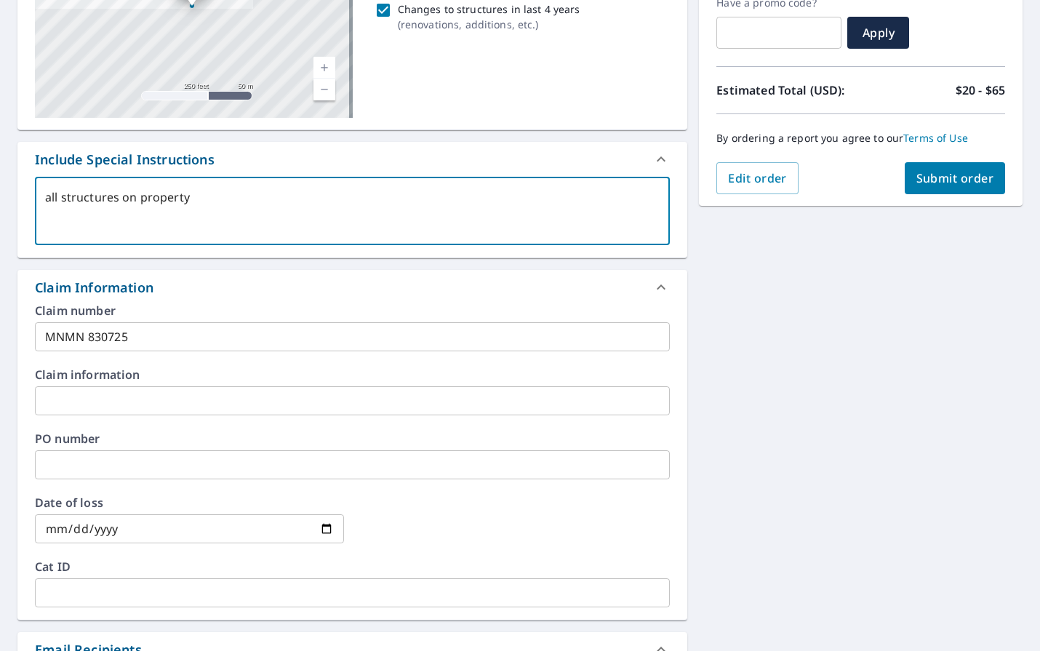
type textarea "x"
checkbox input "true"
type textarea "all structures on property--"
type textarea "x"
checkbox input "true"
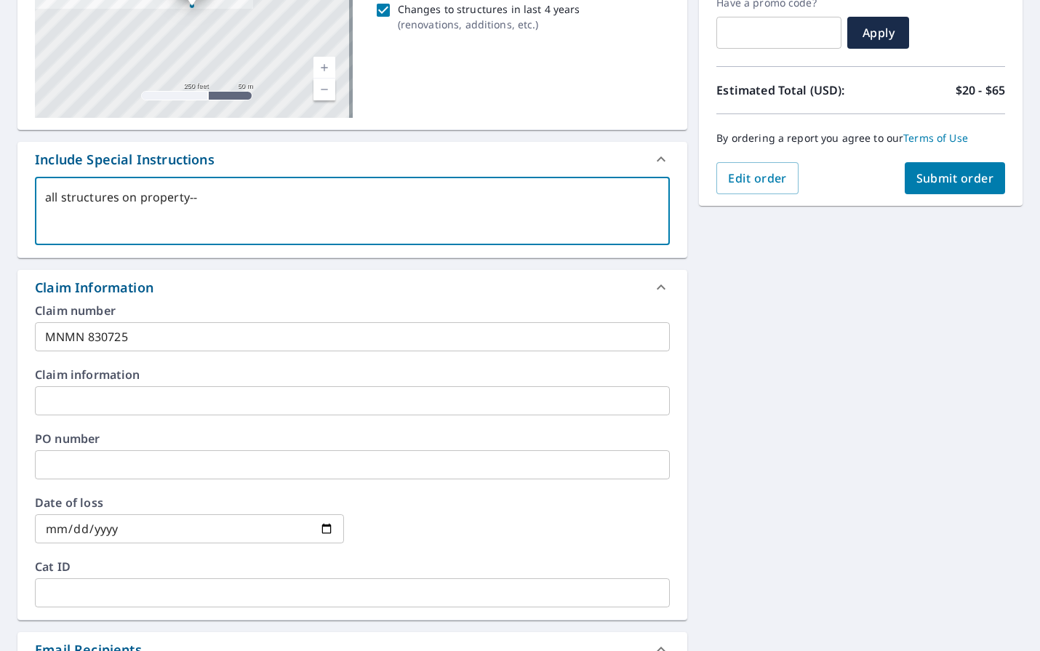
type textarea "all structures on property--"
type textarea "x"
checkbox input "true"
type textarea "all structures on property-- h"
type textarea "x"
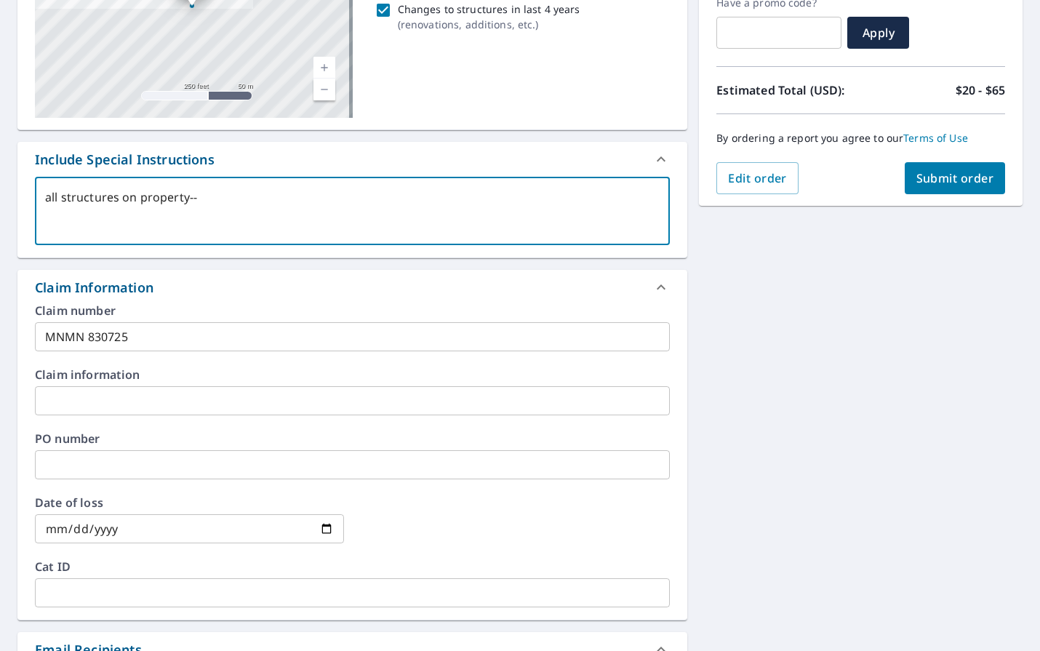
checkbox input "true"
type textarea "all structures on property-- ho"
type textarea "x"
checkbox input "true"
type textarea "all structures on property-- hous"
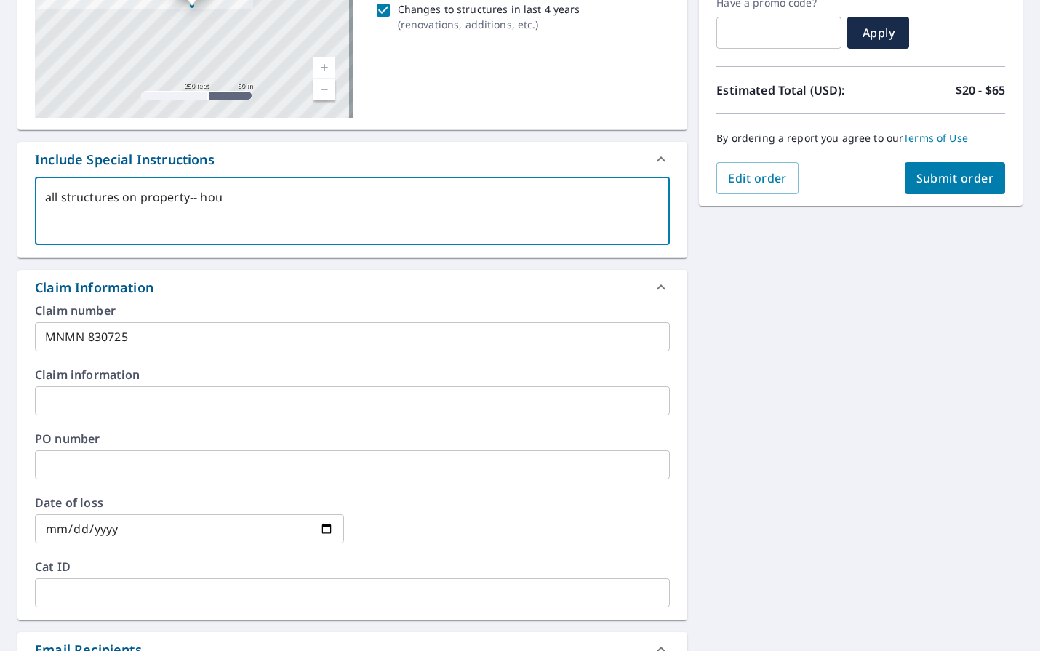
type textarea "x"
checkbox input "true"
type textarea "all structures on property-- house"
type textarea "x"
checkbox input "true"
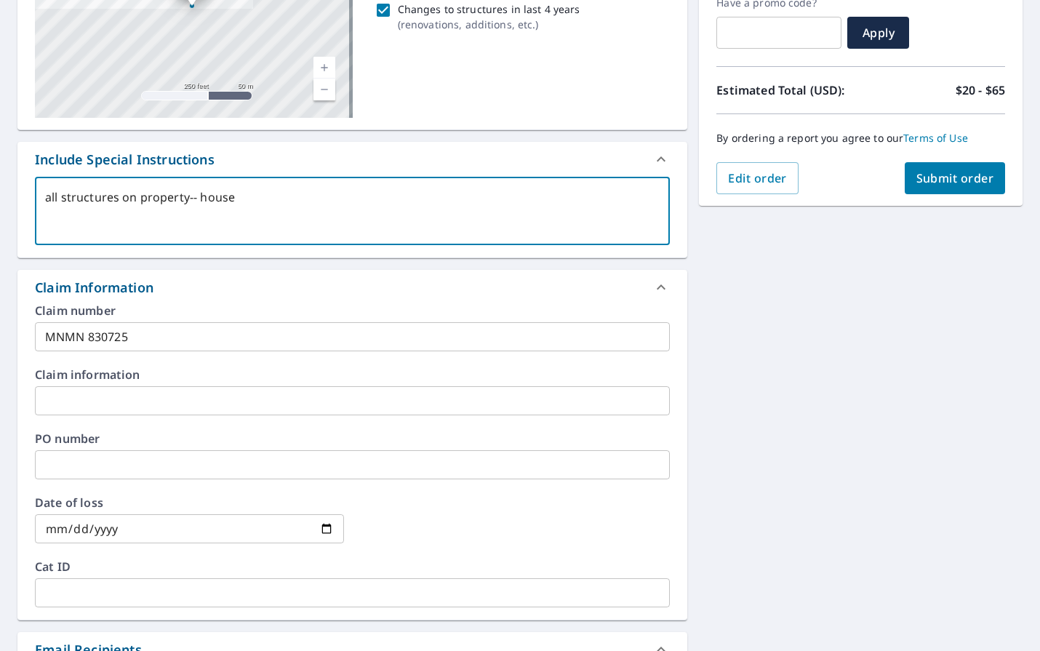
type textarea "all structures on property-- house"
type textarea "x"
checkbox input "true"
type textarea "all structures on property-- house a"
type textarea "x"
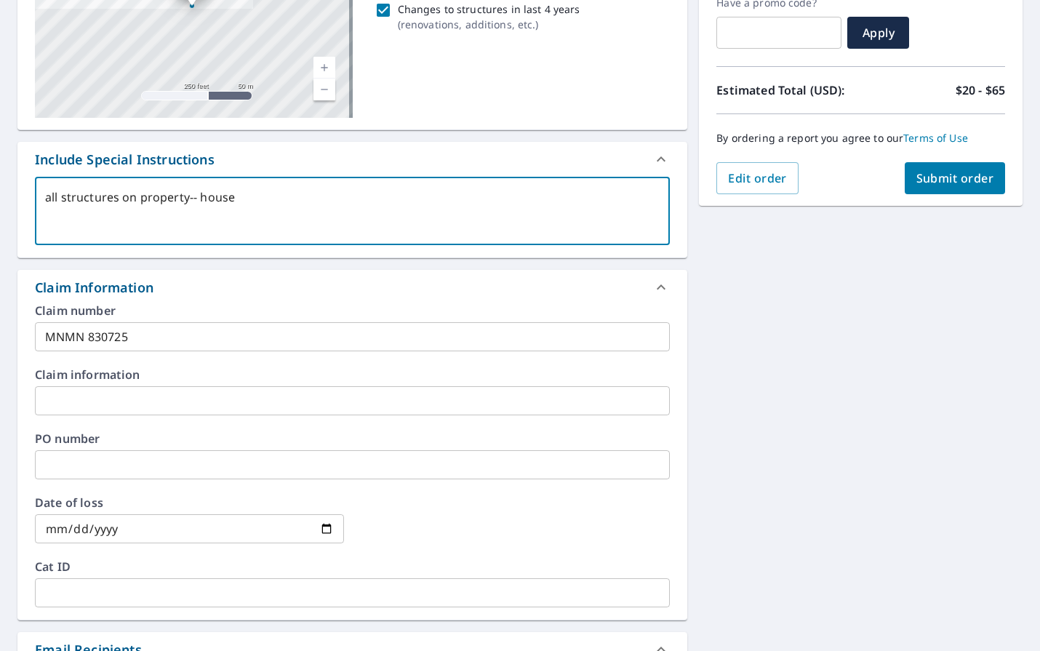
checkbox input "true"
type textarea "all structures on property-- house an"
type textarea "x"
checkbox input "true"
type textarea "all structures on property-- house and"
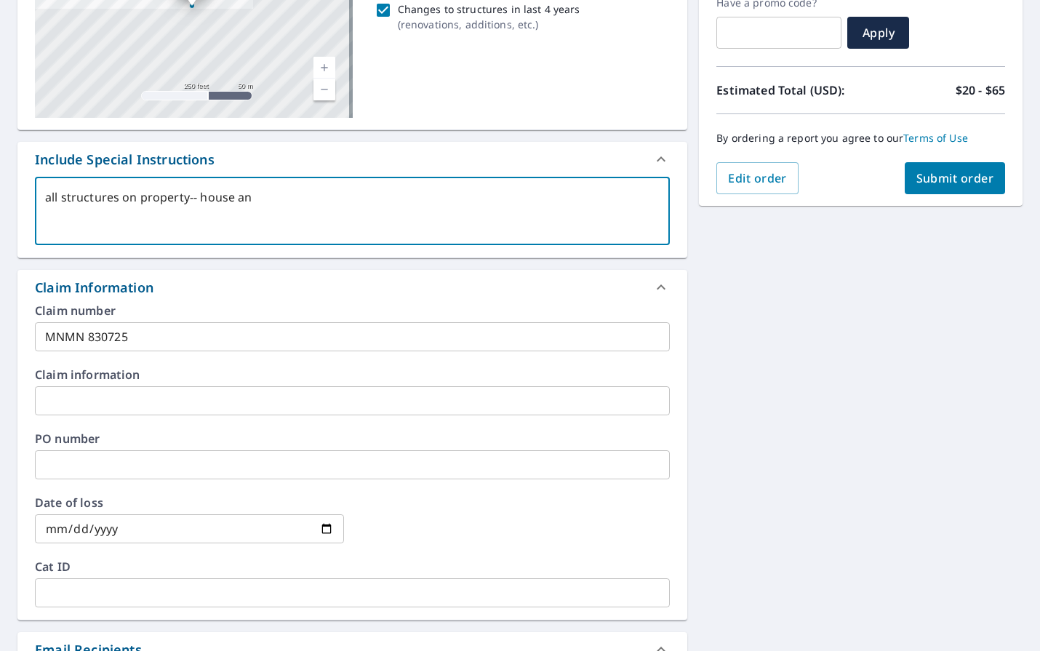
type textarea "x"
checkbox input "true"
type textarea "all structures on property-- house and"
type textarea "x"
checkbox input "true"
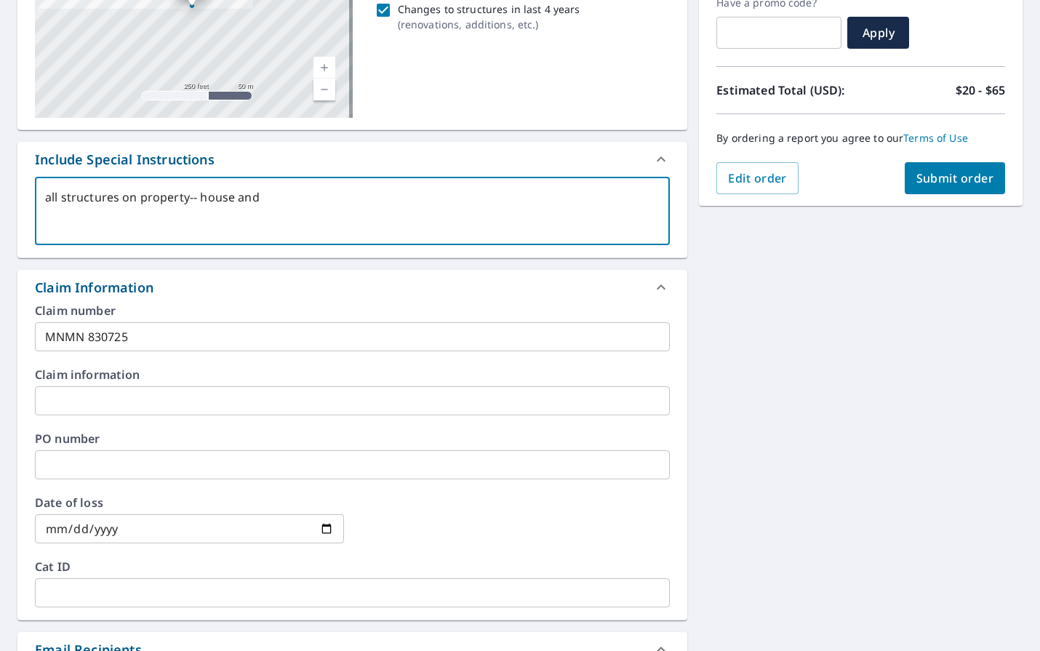
type textarea "all structures on property-- house and g"
type textarea "x"
checkbox input "true"
type textarea "all structures on property-- house and ga"
type textarea "x"
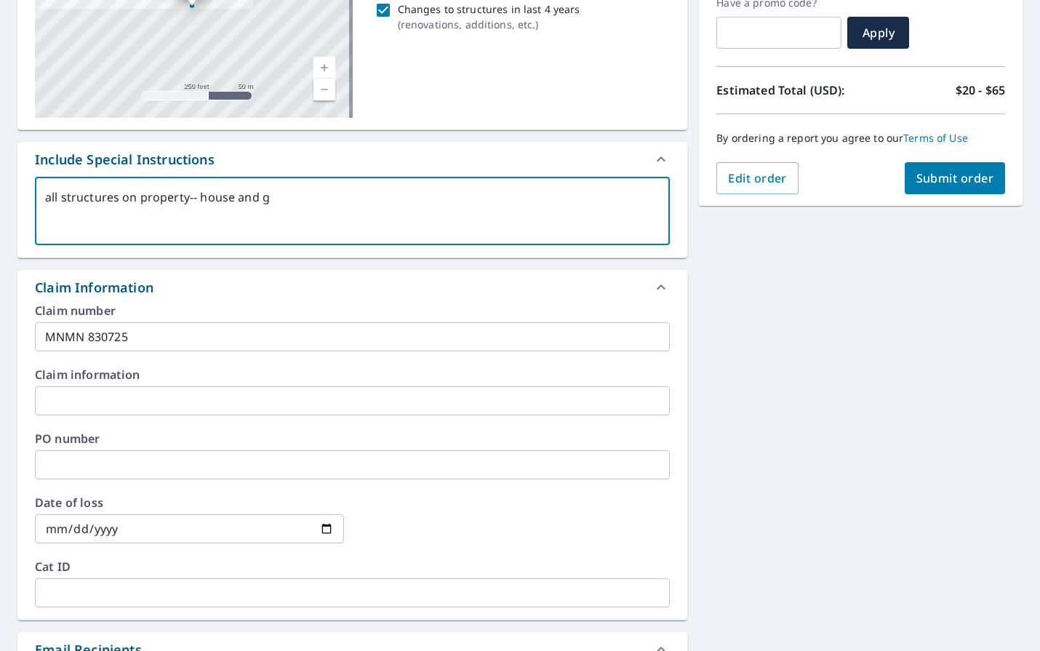
checkbox input "true"
type textarea "all structures on property-- house and gar"
type textarea "x"
checkbox input "true"
type textarea "all structures on property-- house and gara"
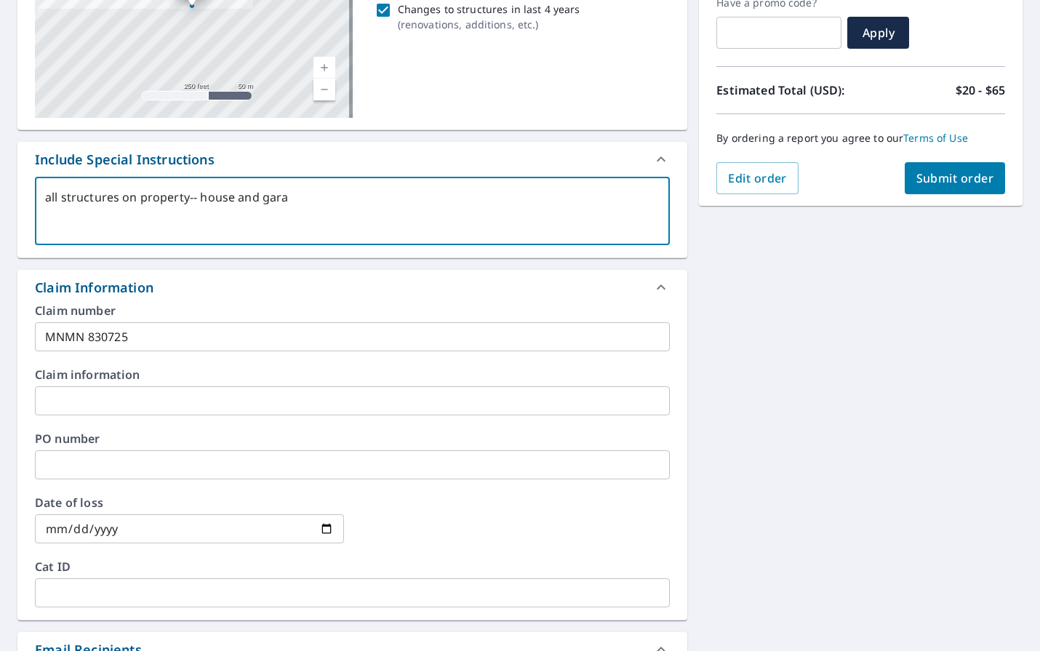
type textarea "x"
checkbox input "true"
type textarea "all structures on property-- house and garag"
type textarea "x"
checkbox input "true"
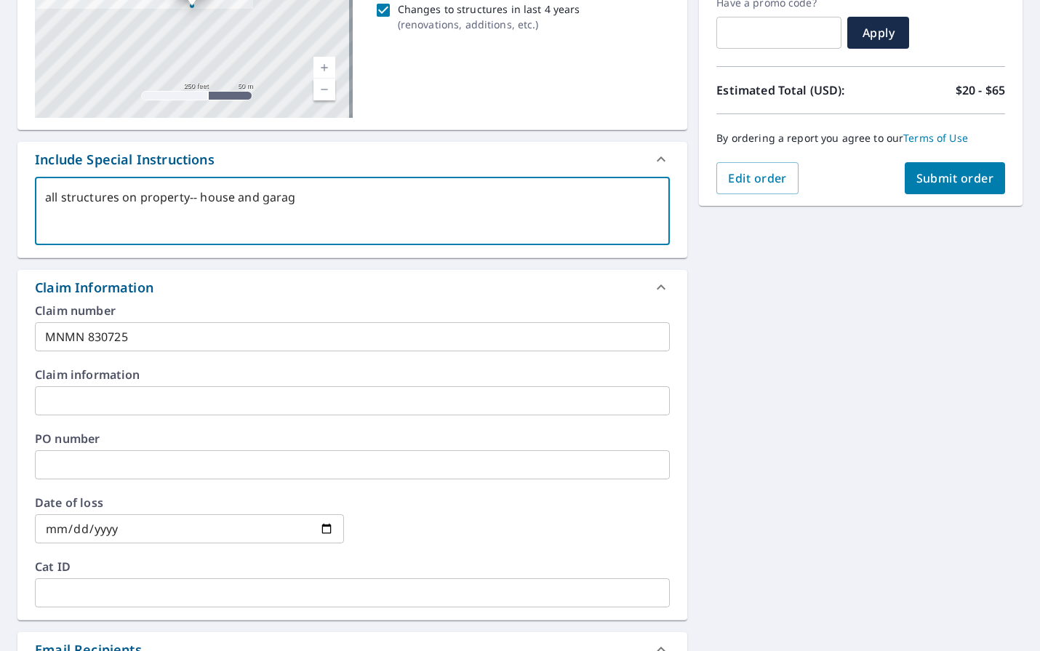
type textarea "all structures on property-- house and garage"
type textarea "x"
checkbox input "true"
type textarea "all structures on property-- house and garage"
click at [934, 181] on span "Submit order" at bounding box center [955, 178] width 78 height 16
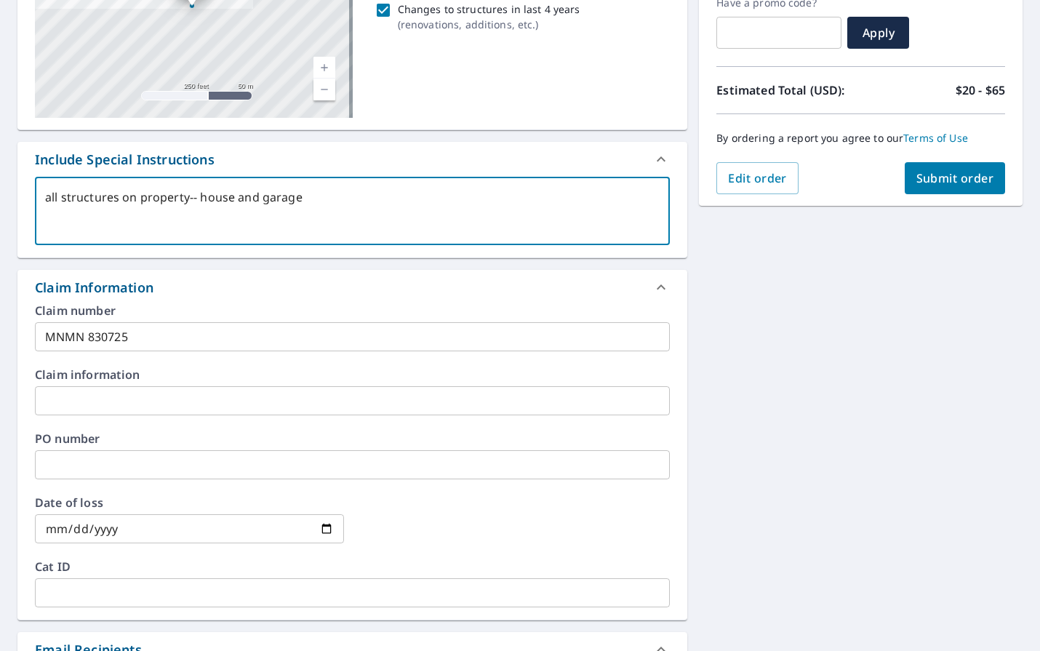
type textarea "x"
checkbox input "true"
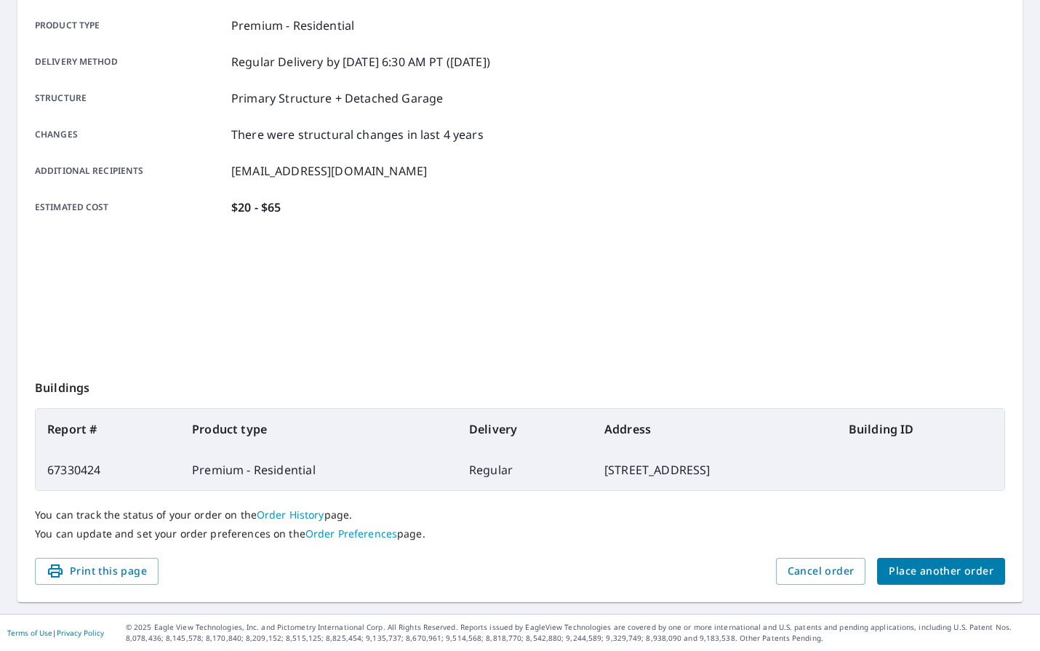
scroll to position [205, 0]
